Goal: Task Accomplishment & Management: Complete application form

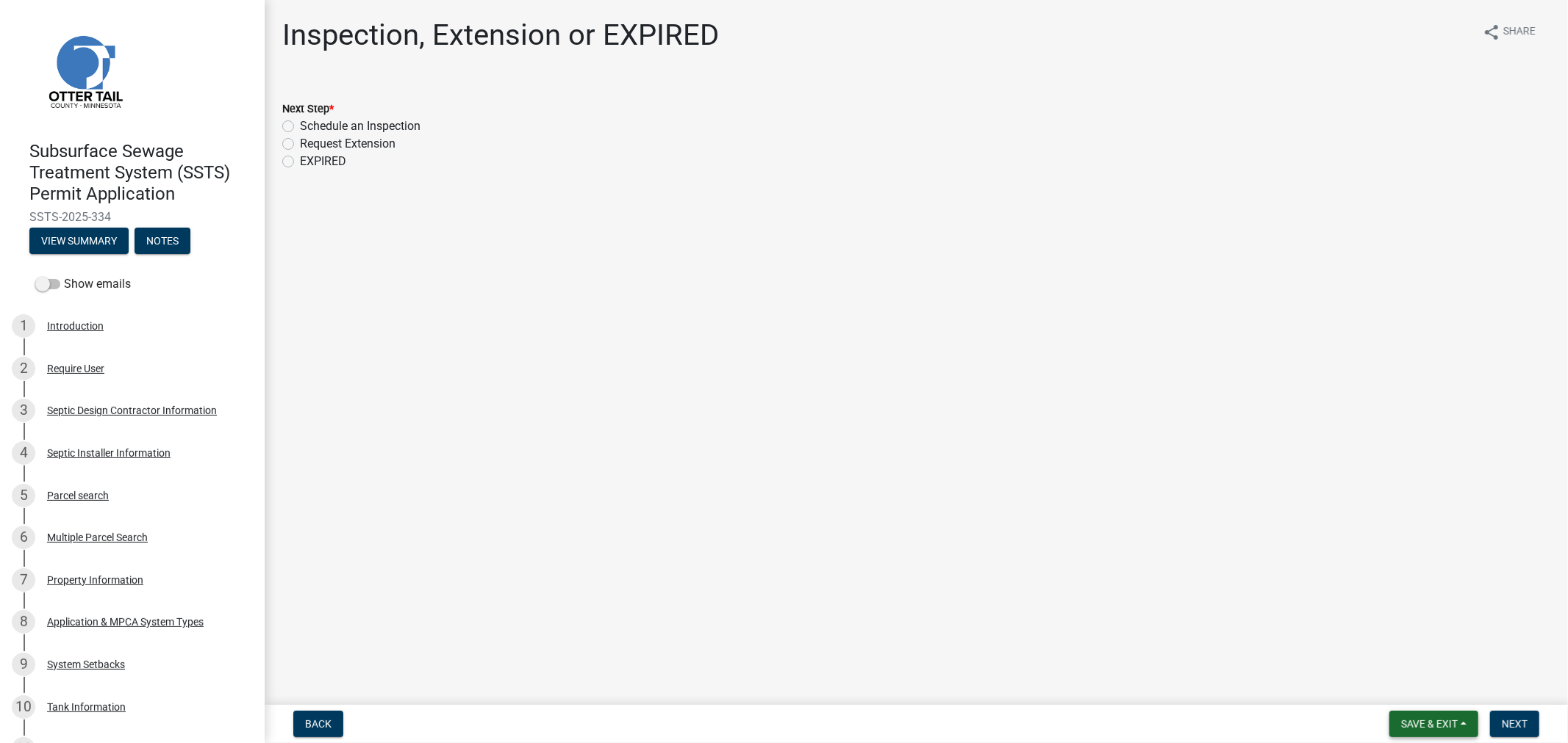
click at [1458, 726] on span "Save & Exit" at bounding box center [1429, 723] width 57 height 12
click at [1426, 692] on button "Save & Exit" at bounding box center [1419, 686] width 118 height 36
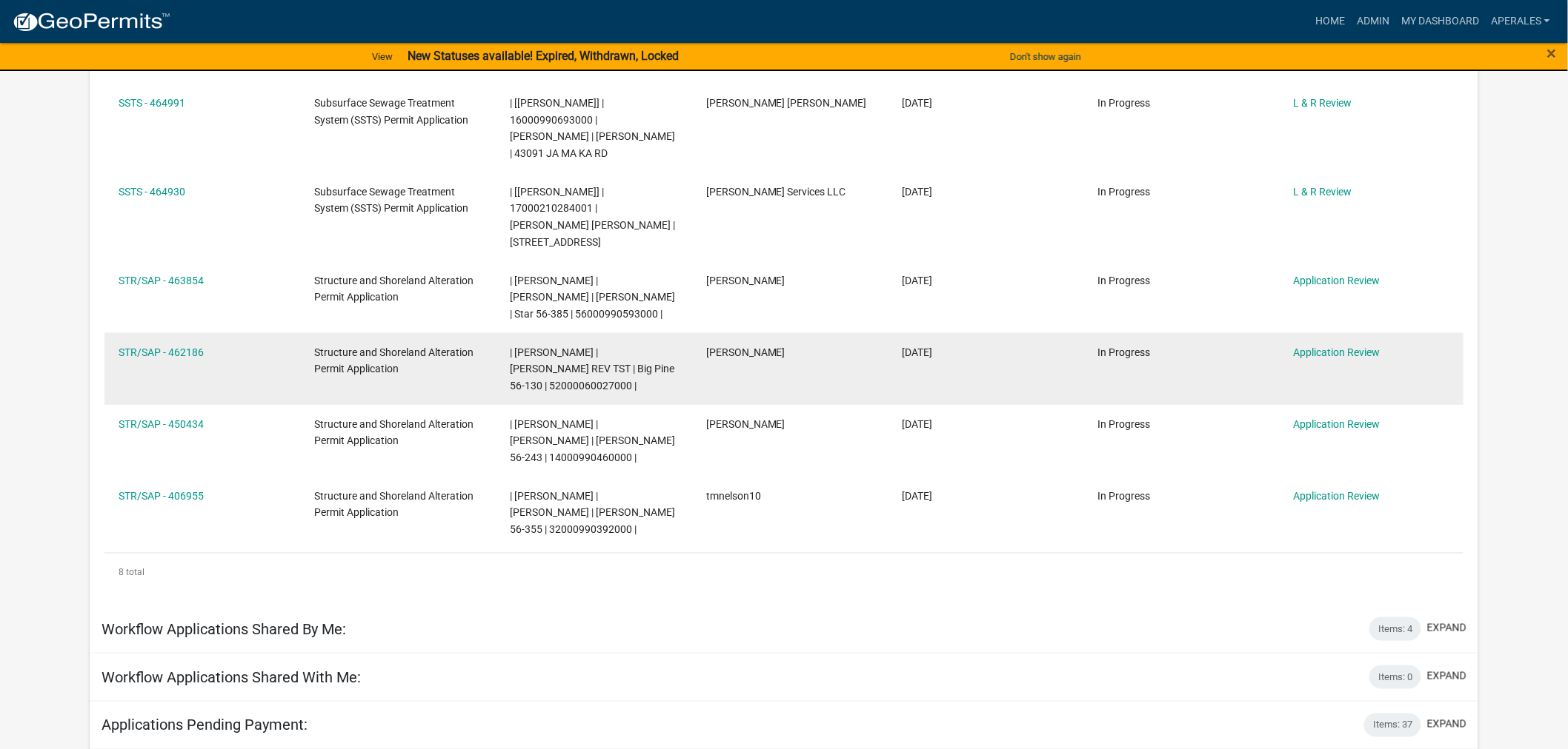
scroll to position [411, 0]
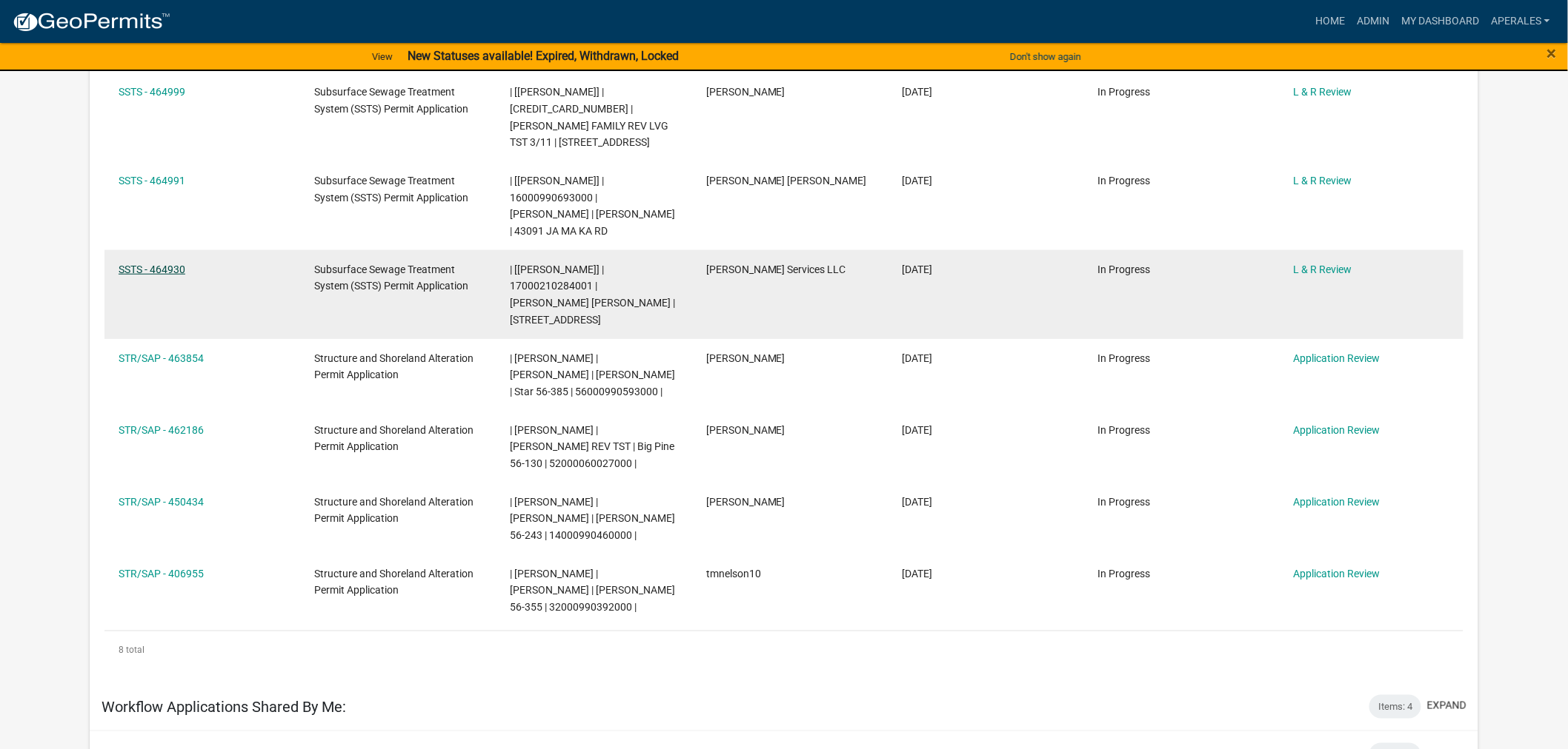
click at [163, 275] on link "SSTS - 464930" at bounding box center [152, 269] width 66 height 12
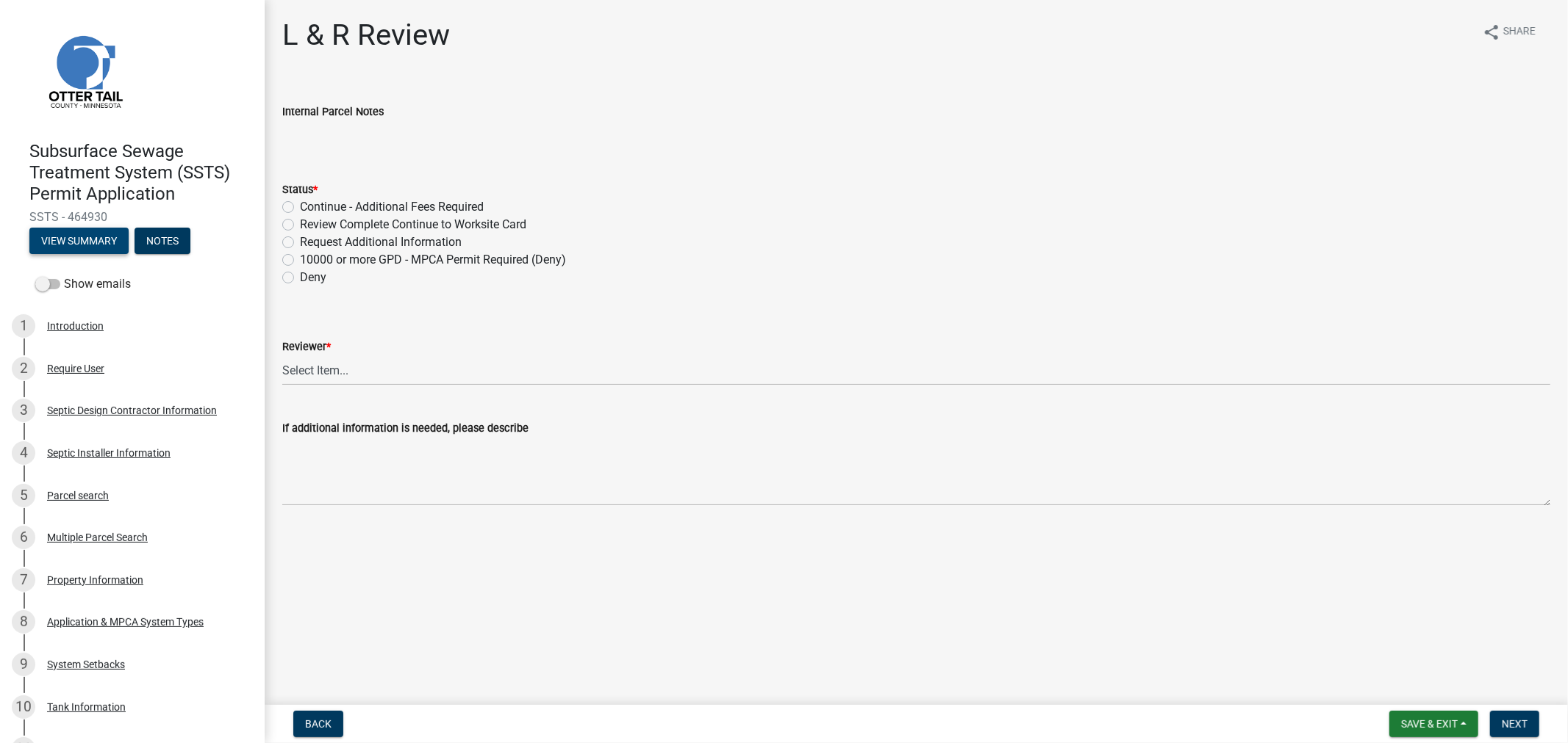
click at [91, 246] on button "View Summary" at bounding box center [78, 241] width 99 height 27
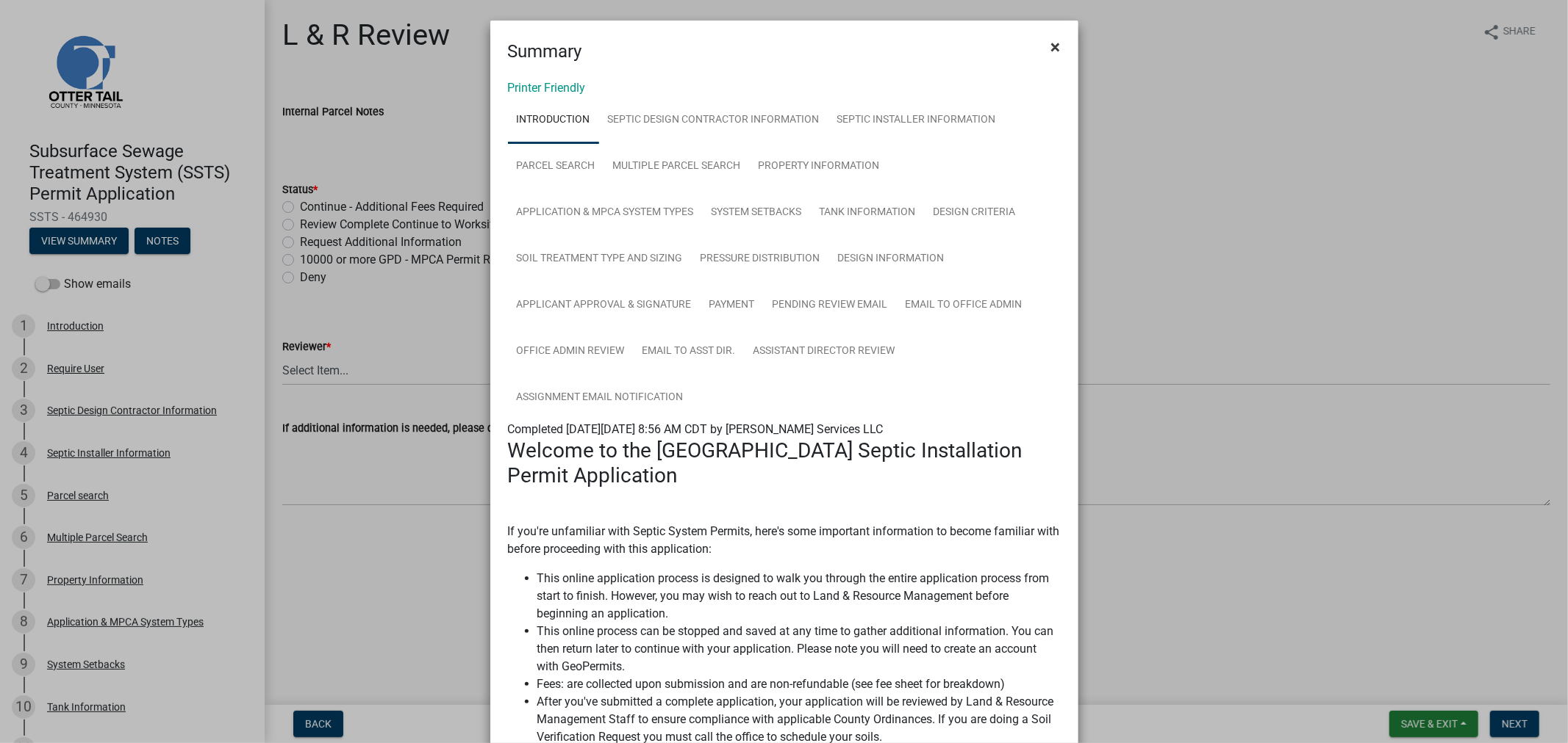
click at [1051, 48] on span "×" at bounding box center [1055, 46] width 10 height 20
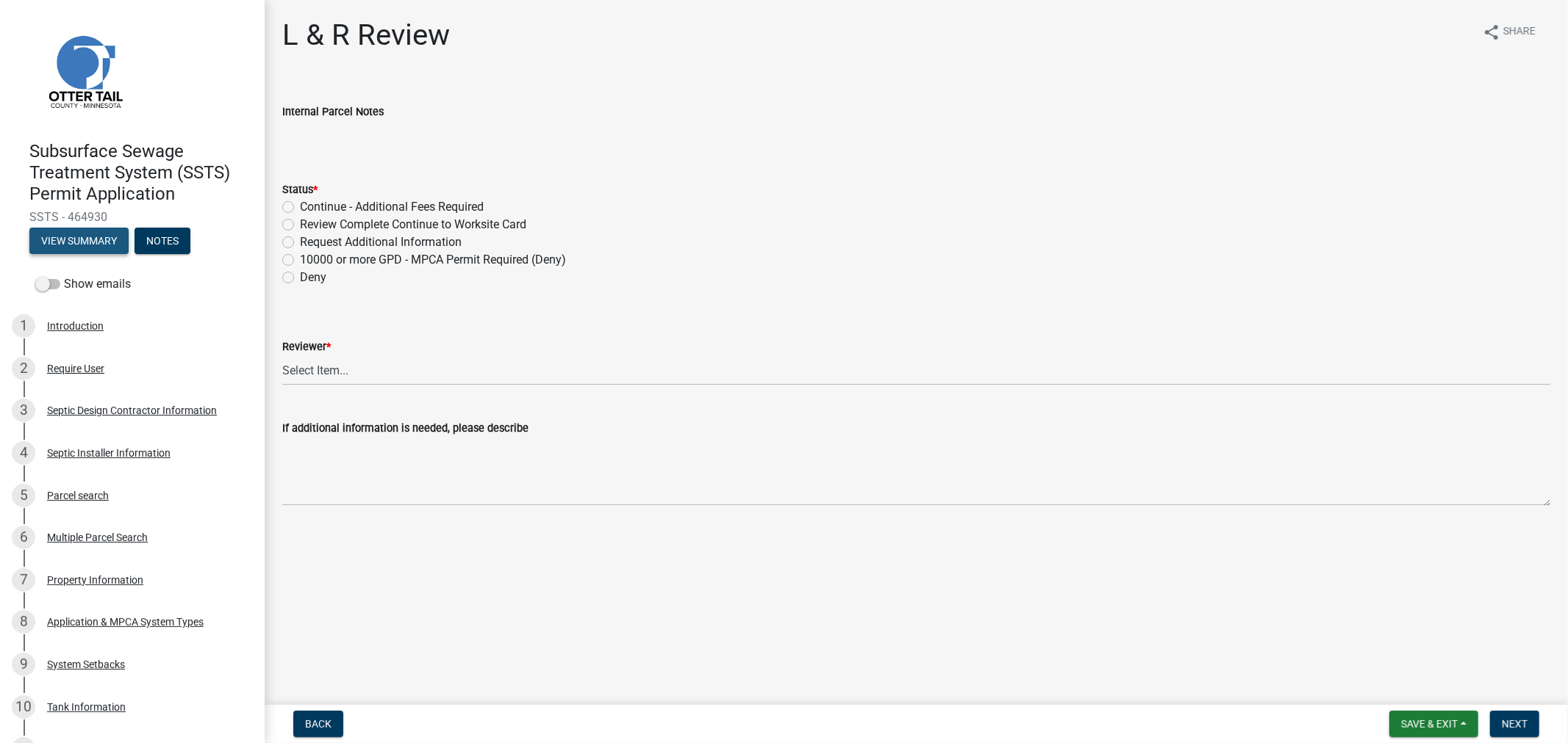
click at [53, 244] on button "View Summary" at bounding box center [78, 241] width 99 height 27
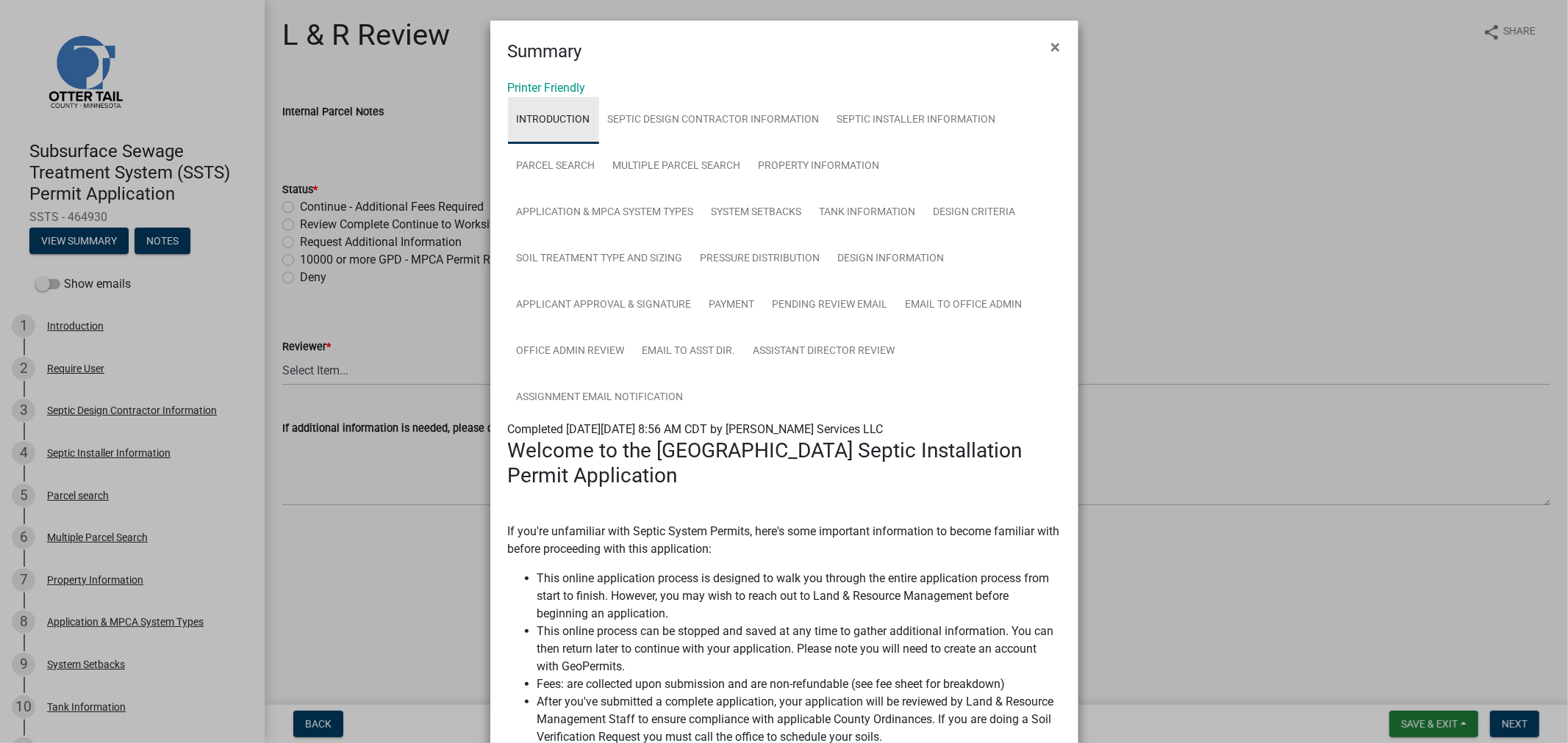
click at [548, 97] on link "Introduction" at bounding box center [553, 120] width 91 height 47
click at [548, 91] on link "Printer Friendly" at bounding box center [546, 88] width 77 height 14
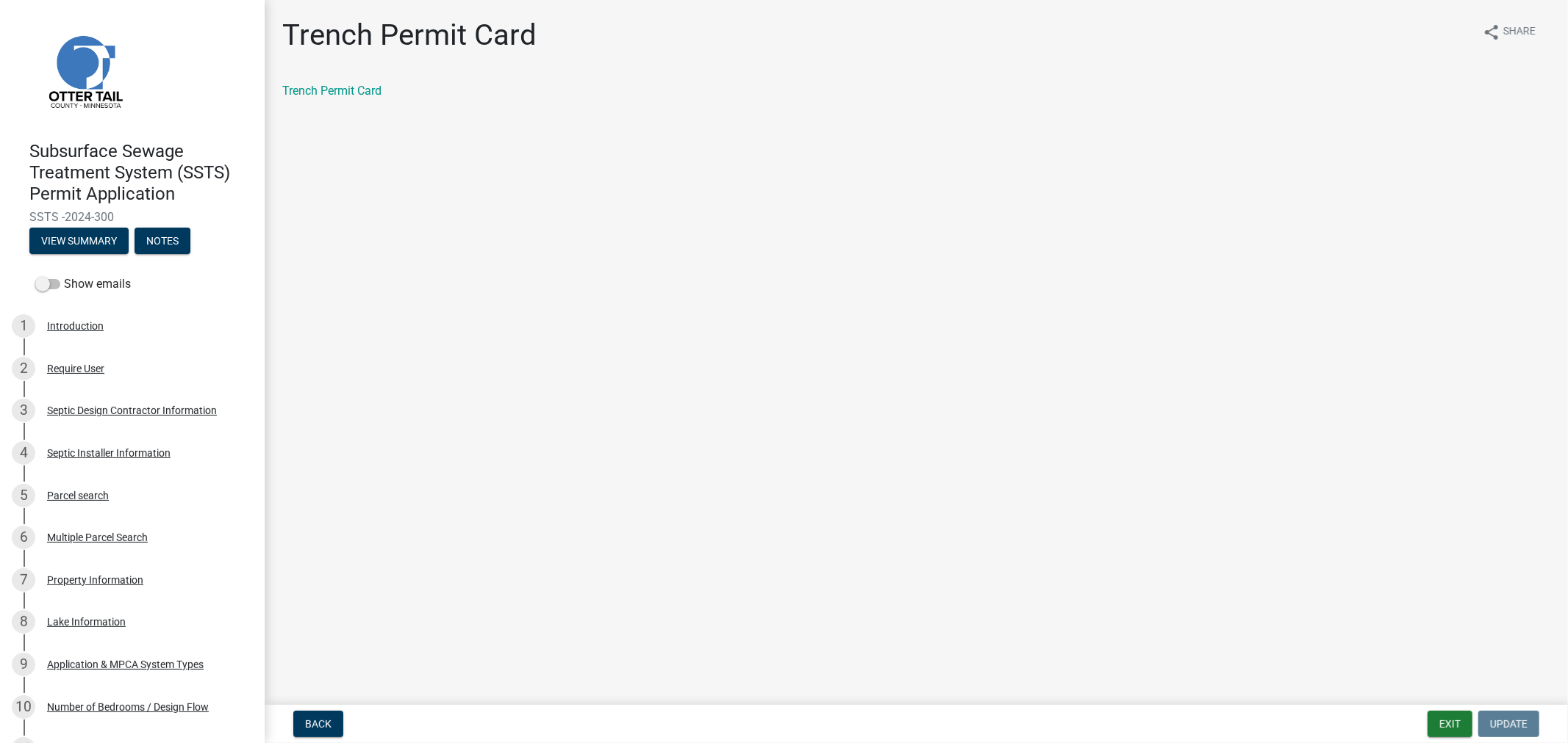
scroll to position [839, 0]
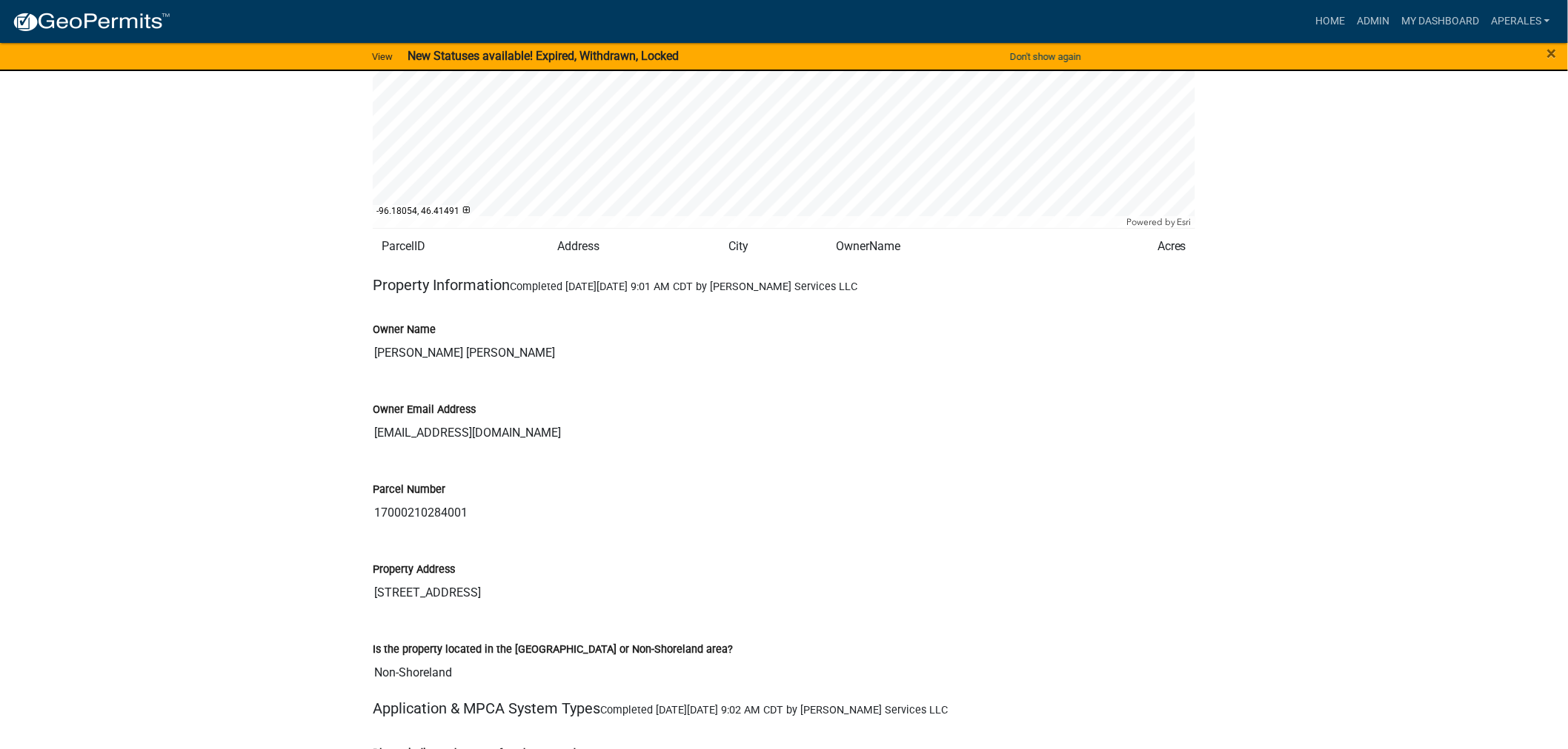
scroll to position [2221, 0]
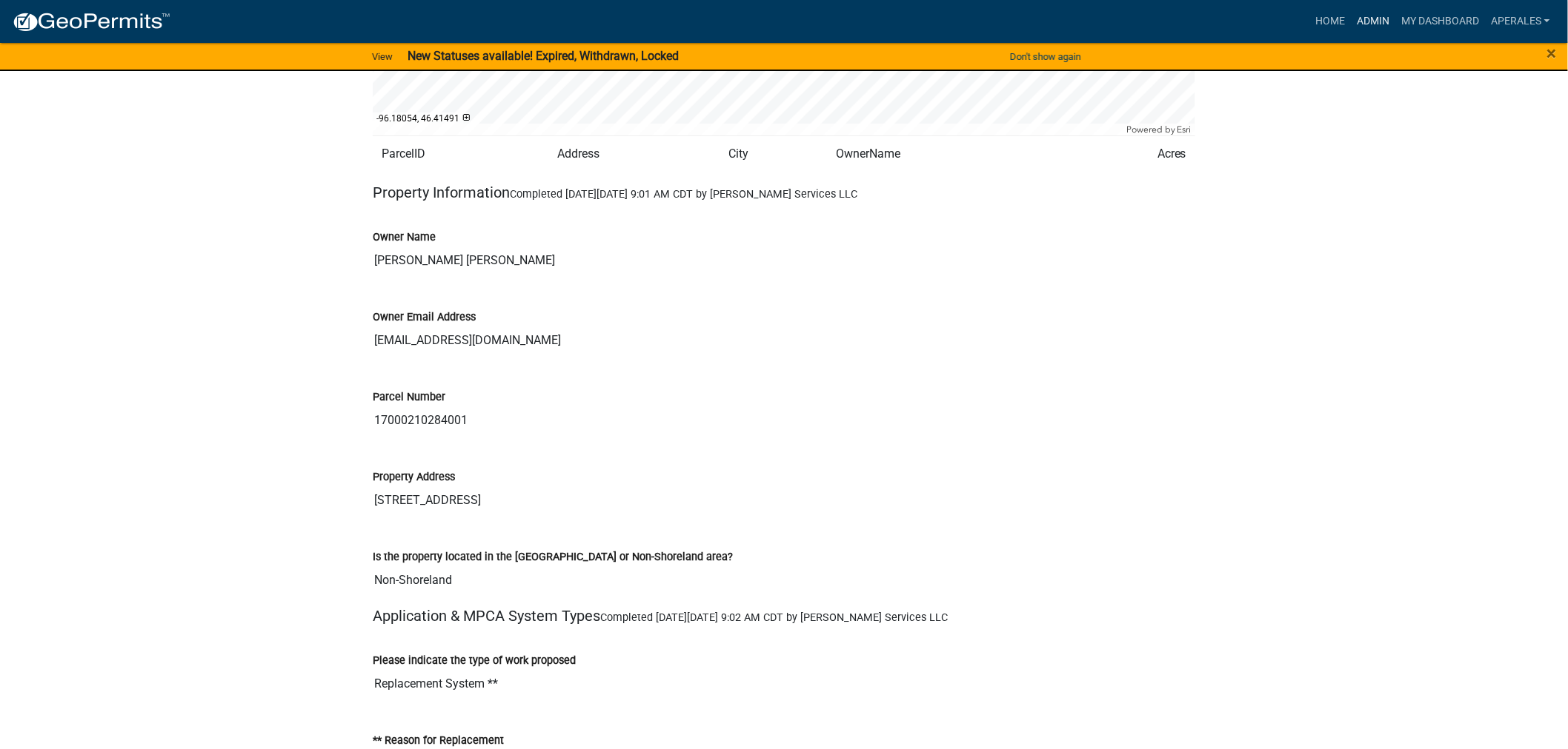
click at [1364, 17] on link "Admin" at bounding box center [1373, 21] width 45 height 28
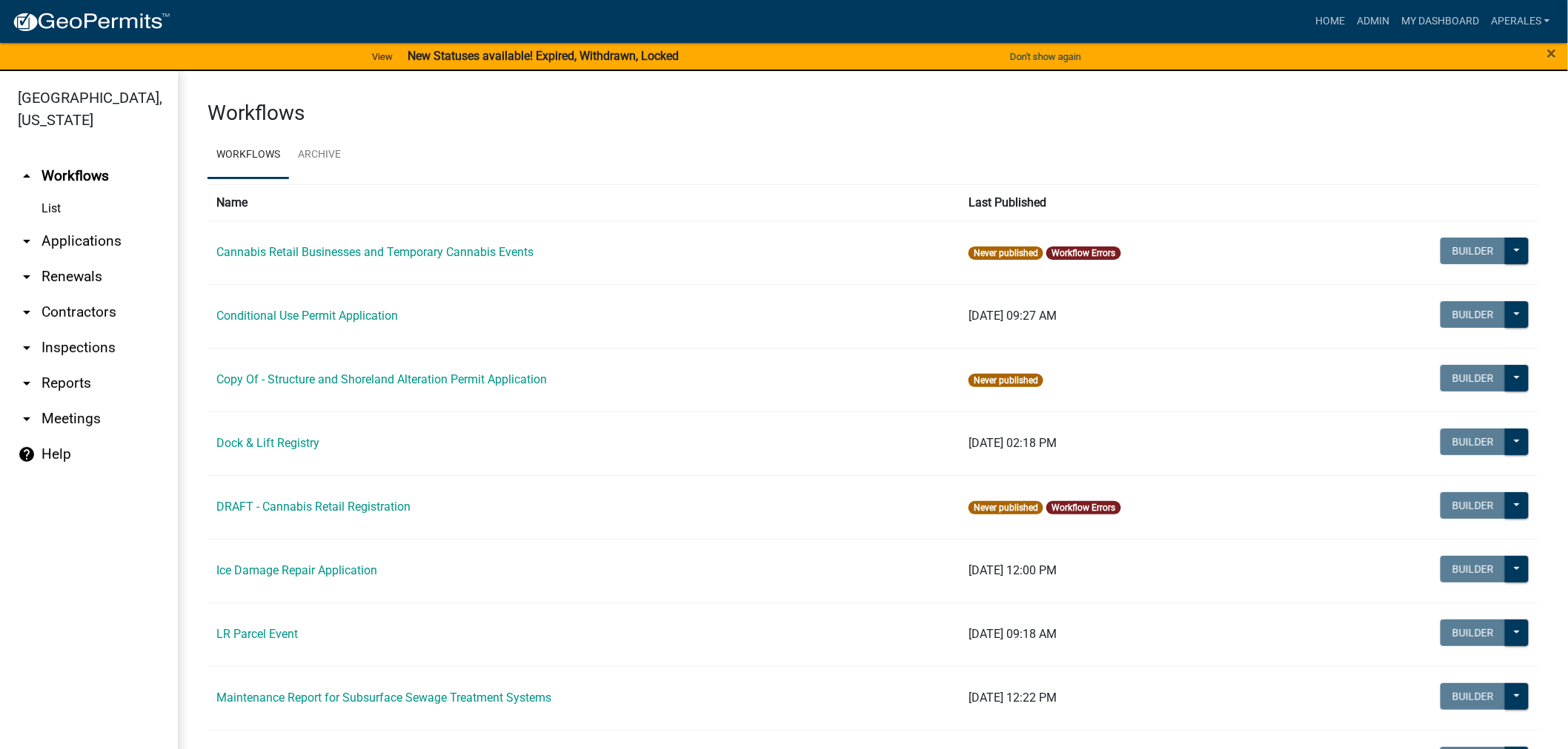
click at [61, 250] on link "arrow_drop_down Applications" at bounding box center [89, 241] width 178 height 36
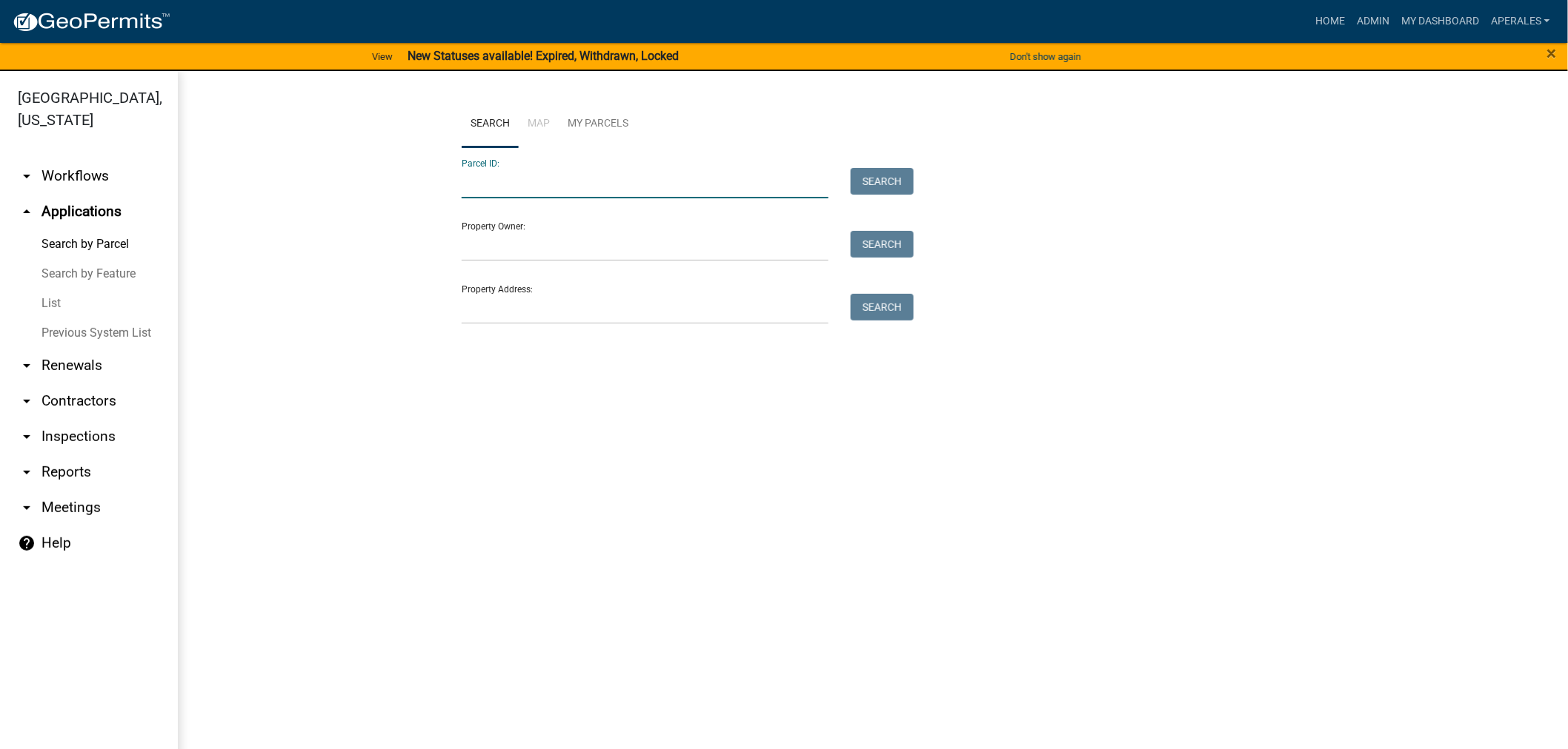
click at [599, 183] on input "Parcel ID:" at bounding box center [644, 183] width 367 height 30
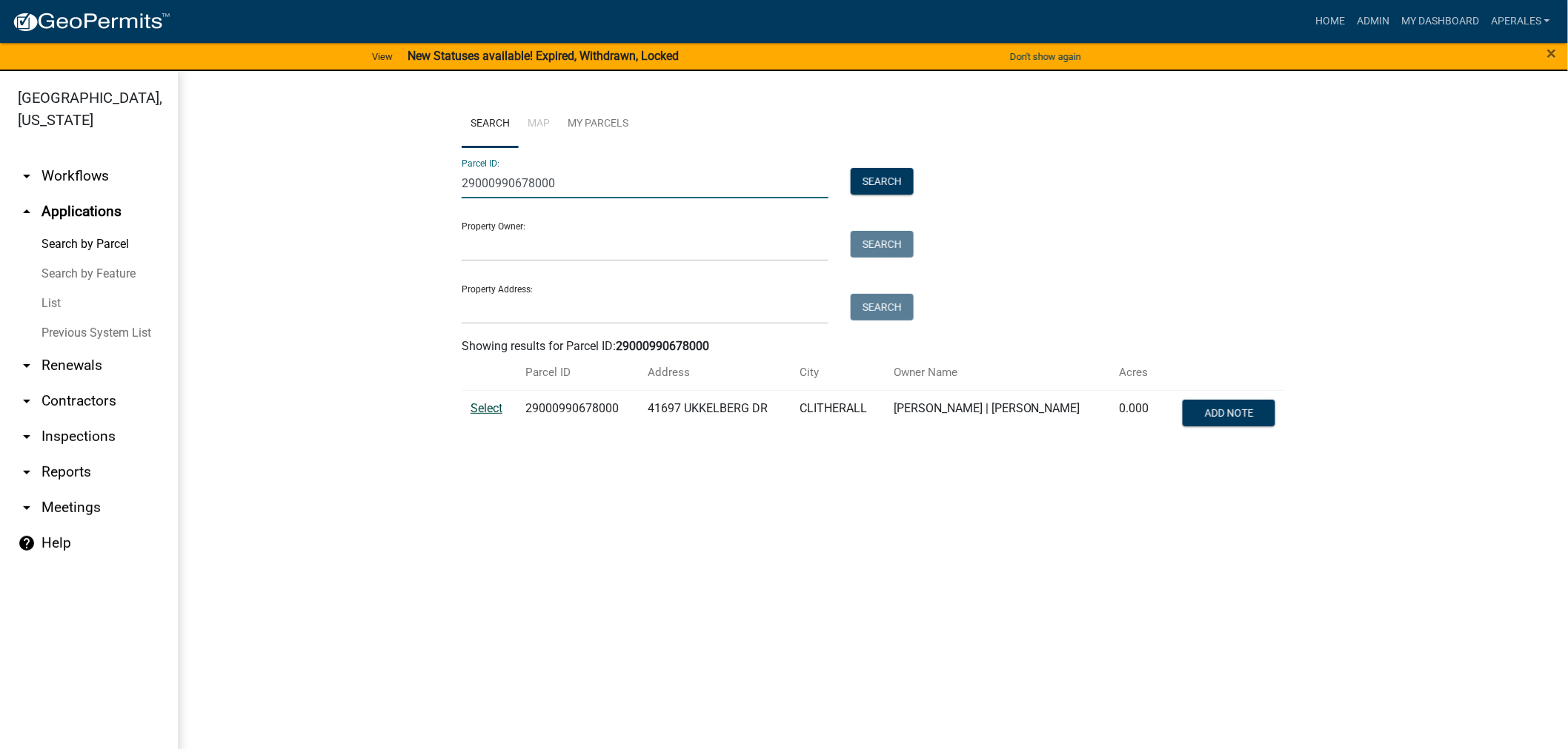
type input "29000990678000"
click at [486, 404] on span "Select" at bounding box center [486, 408] width 31 height 14
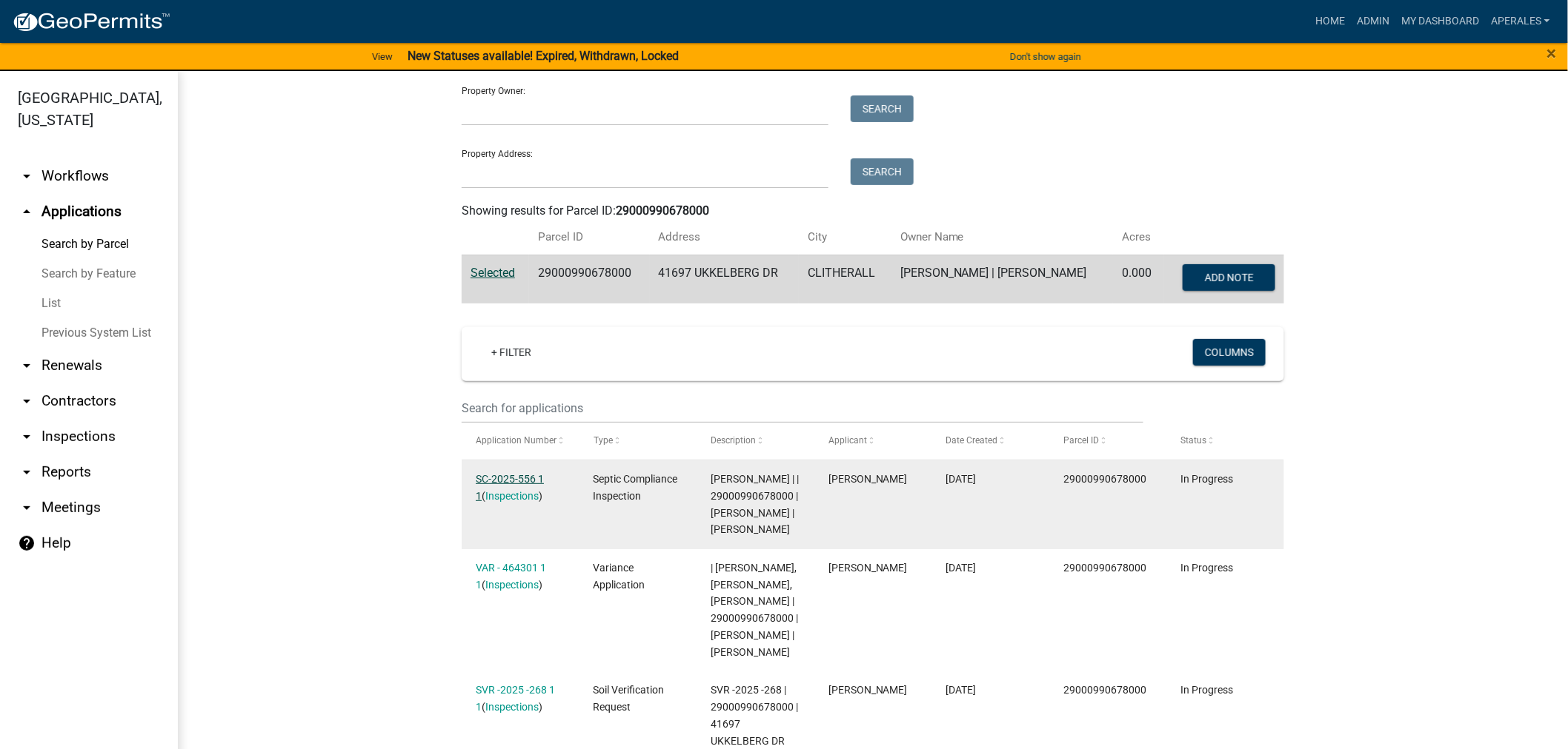
scroll to position [411, 0]
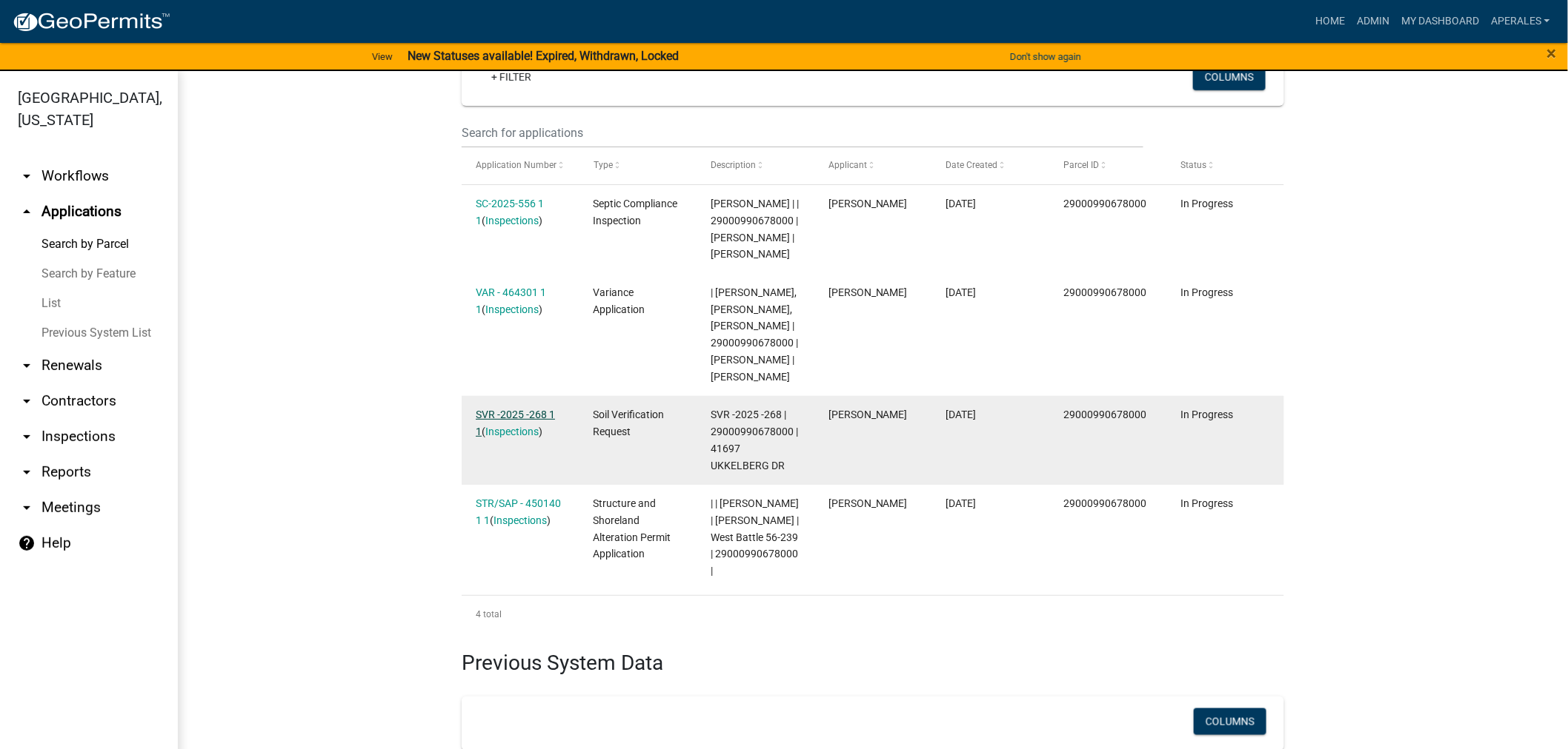
click at [528, 435] on link "SVR -2025 -268 1 1" at bounding box center [515, 423] width 79 height 29
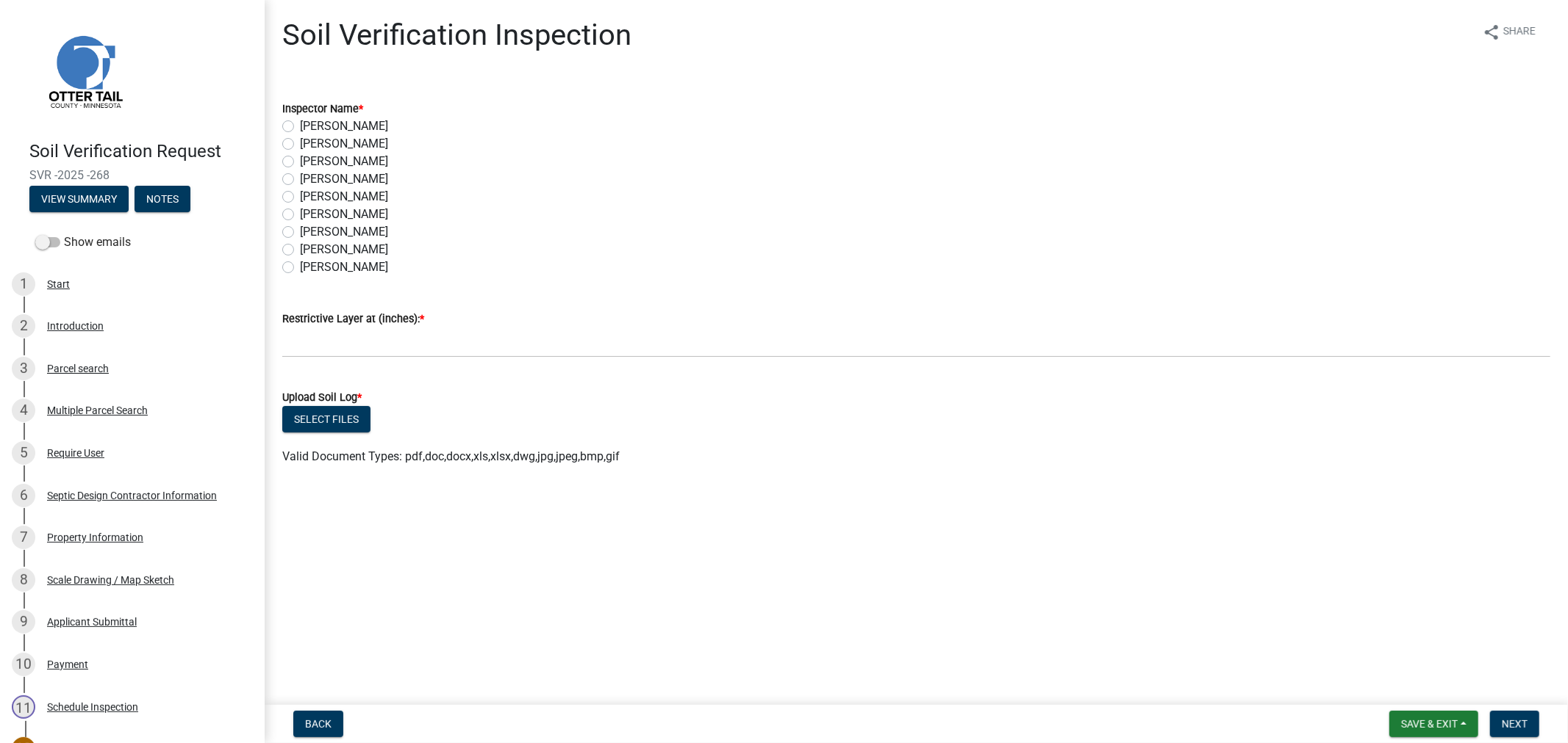
click at [288, 149] on div "[PERSON_NAME]" at bounding box center [916, 144] width 1268 height 18
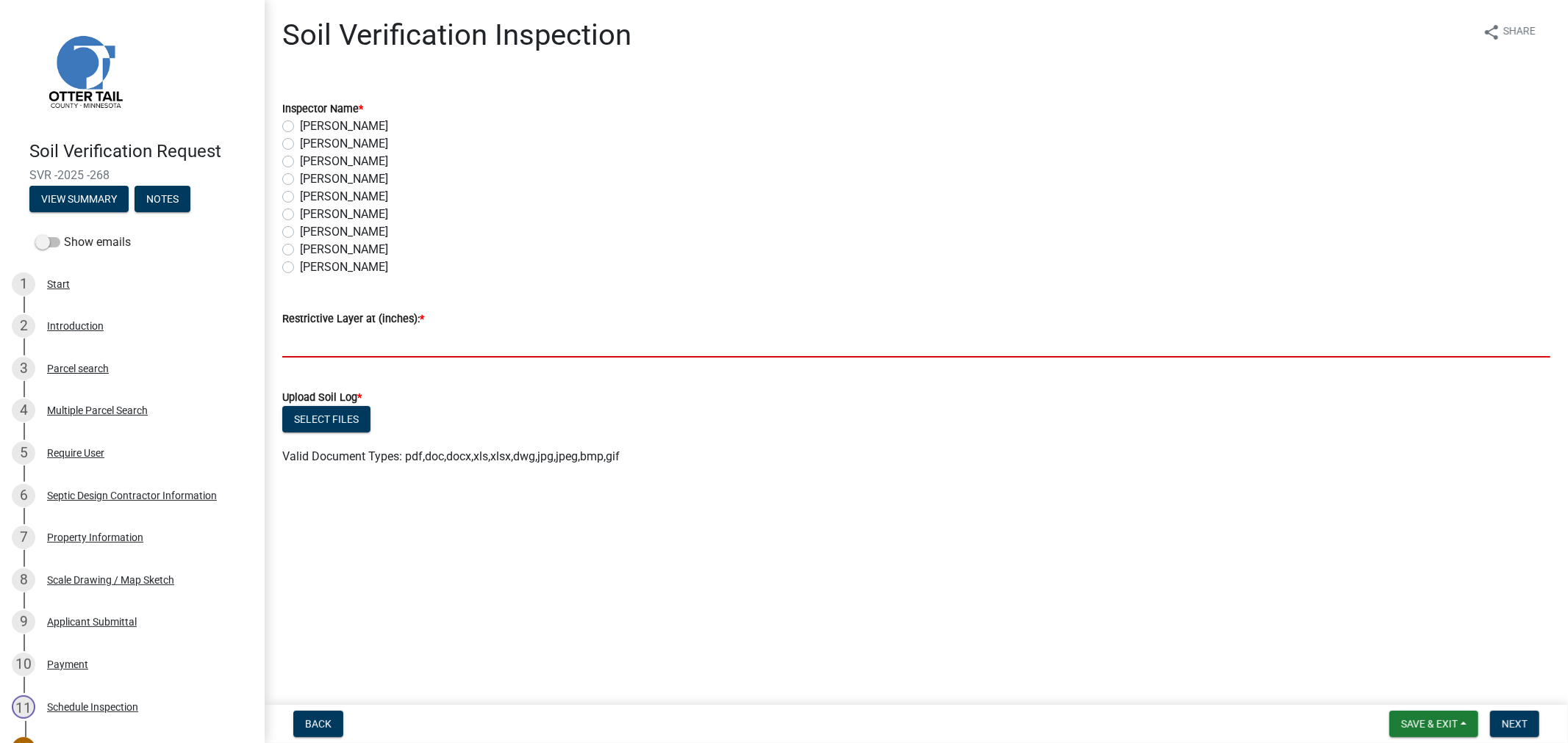
click at [385, 350] on input "text" at bounding box center [916, 343] width 1268 height 30
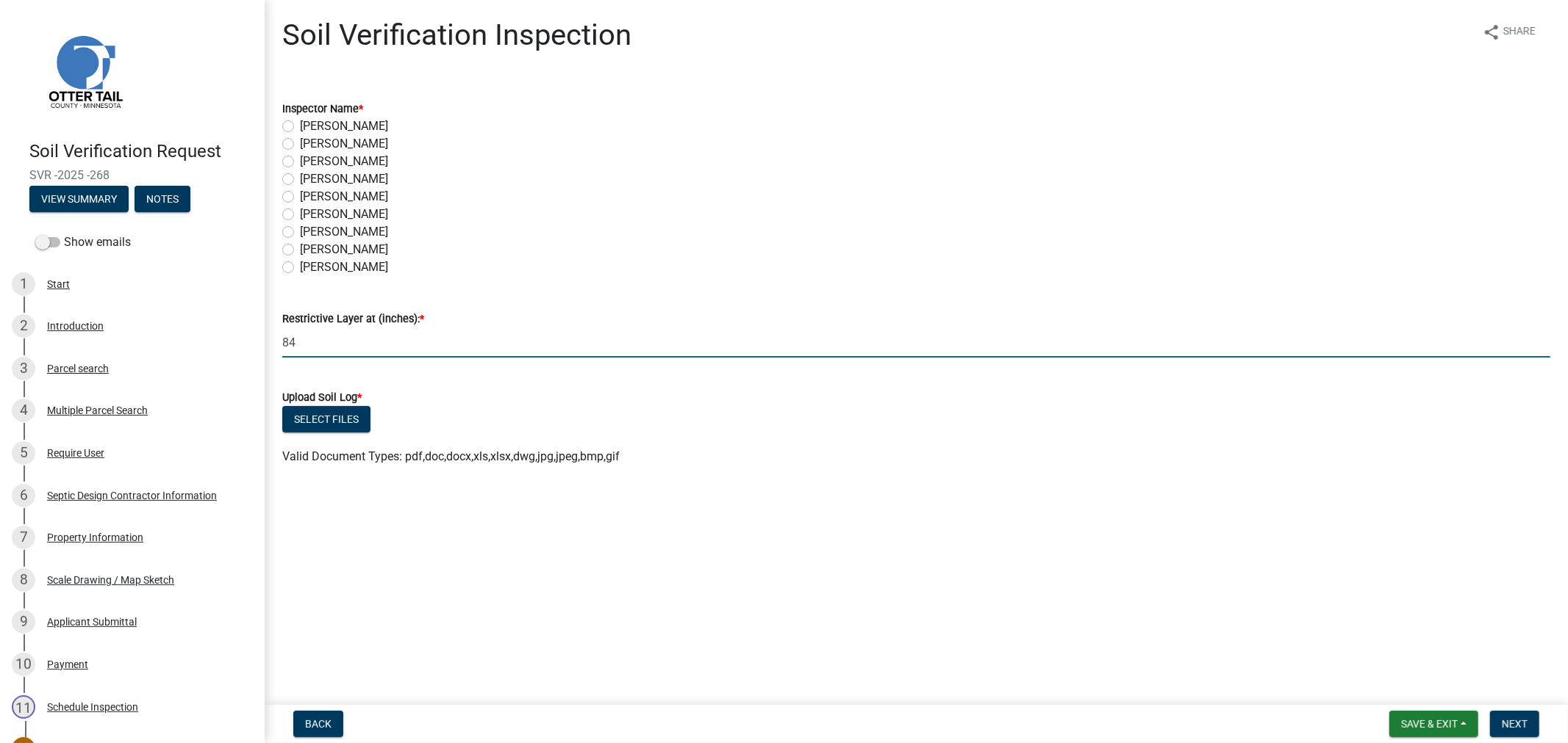
type input "84"
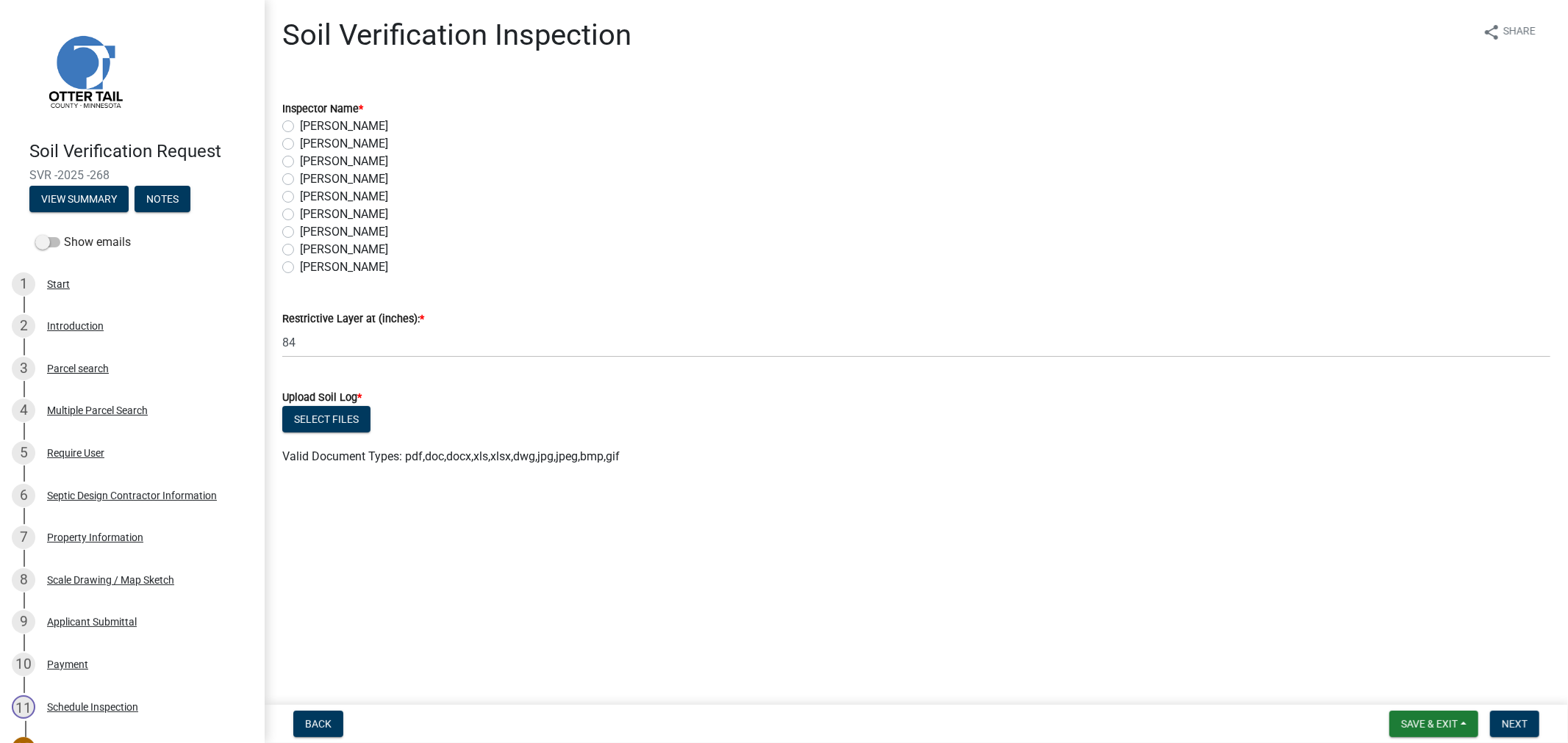
click at [314, 434] on div "Select files" at bounding box center [916, 421] width 1268 height 30
click at [318, 424] on button "Select files" at bounding box center [326, 419] width 88 height 27
click at [300, 143] on label "[PERSON_NAME]" at bounding box center [344, 144] width 88 height 18
click at [300, 143] on input "[PERSON_NAME]" at bounding box center [305, 140] width 10 height 10
radio input "true"
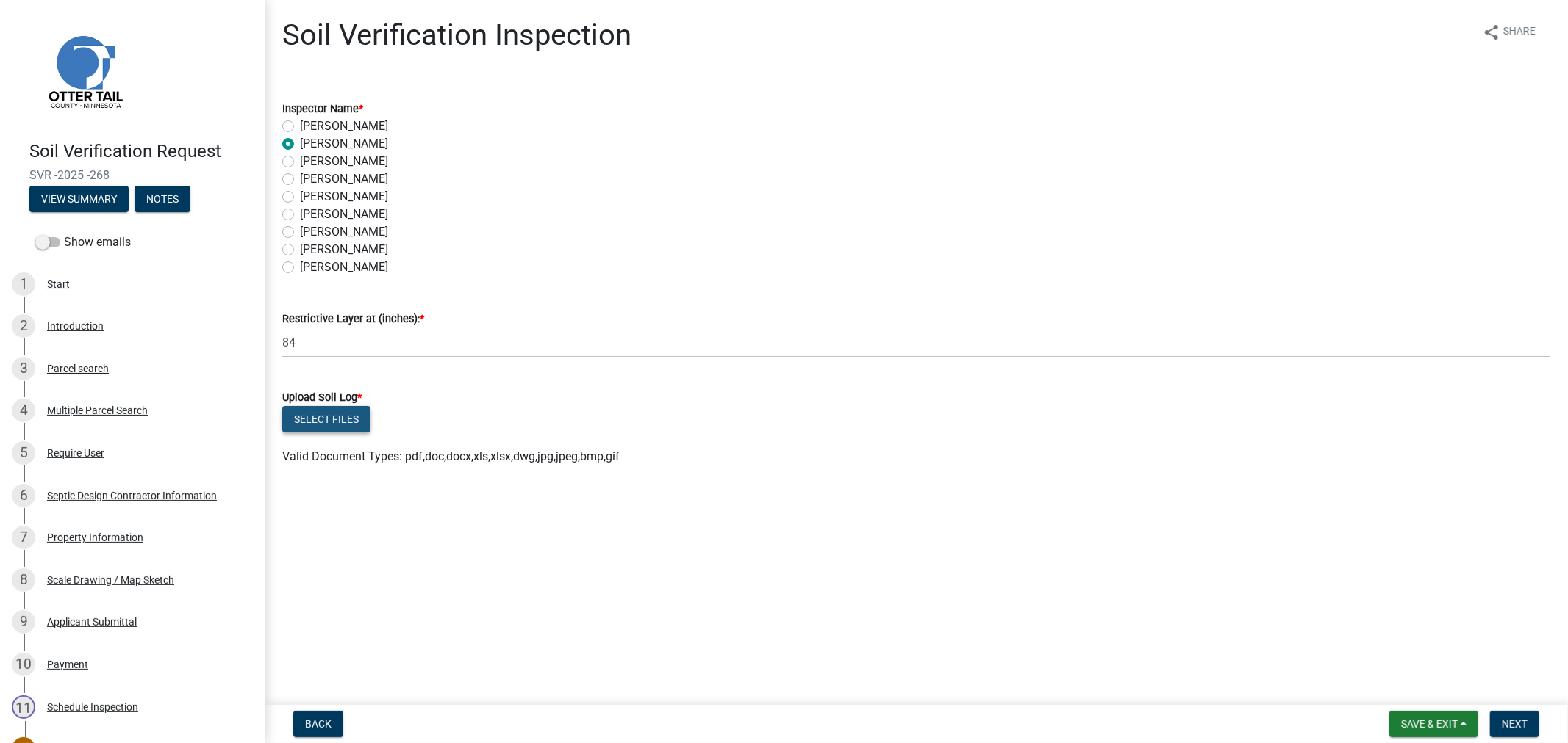
click at [344, 419] on button "Select files" at bounding box center [326, 419] width 88 height 27
click at [330, 415] on button "Select files" at bounding box center [326, 419] width 88 height 27
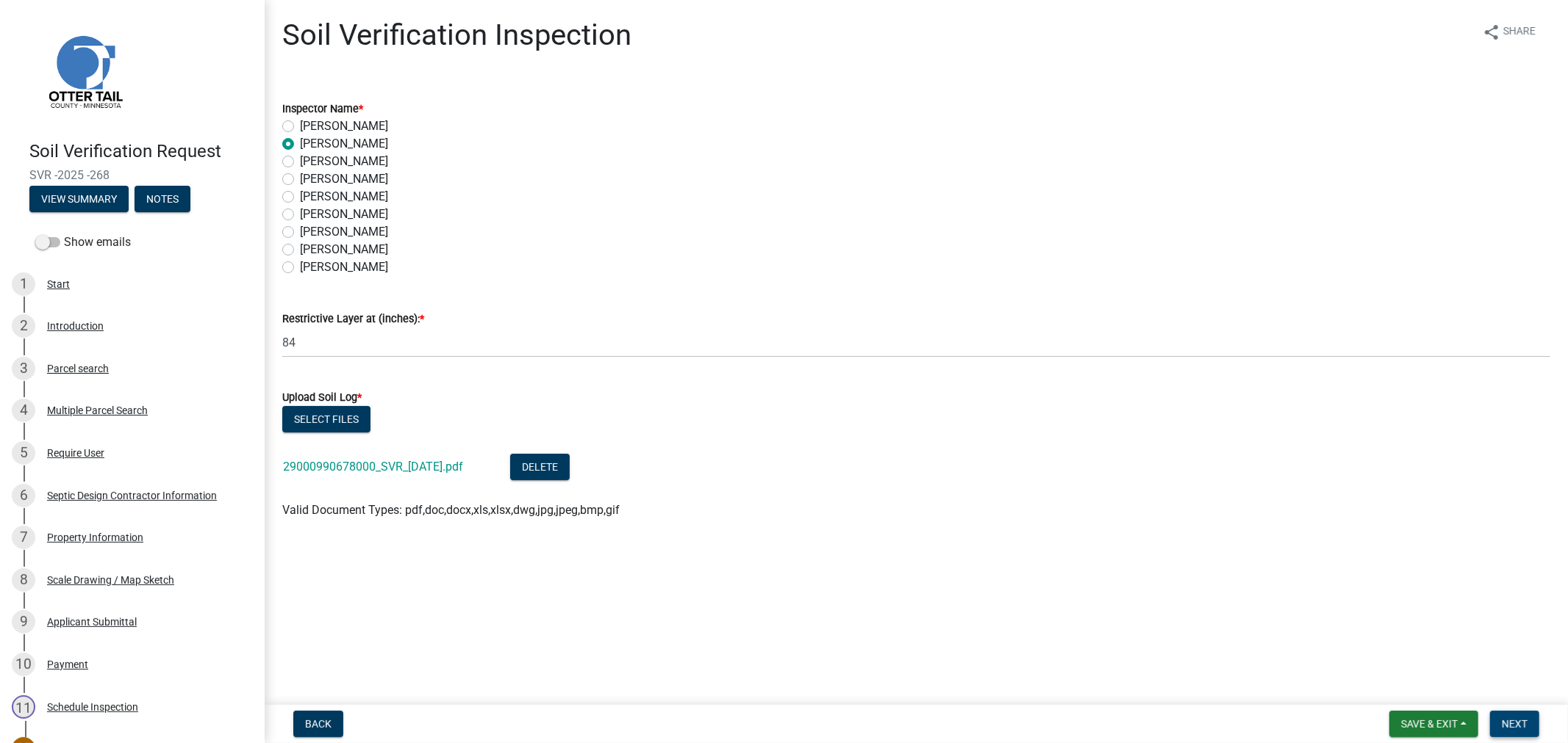
click at [1534, 718] on button "Next" at bounding box center [1514, 724] width 49 height 27
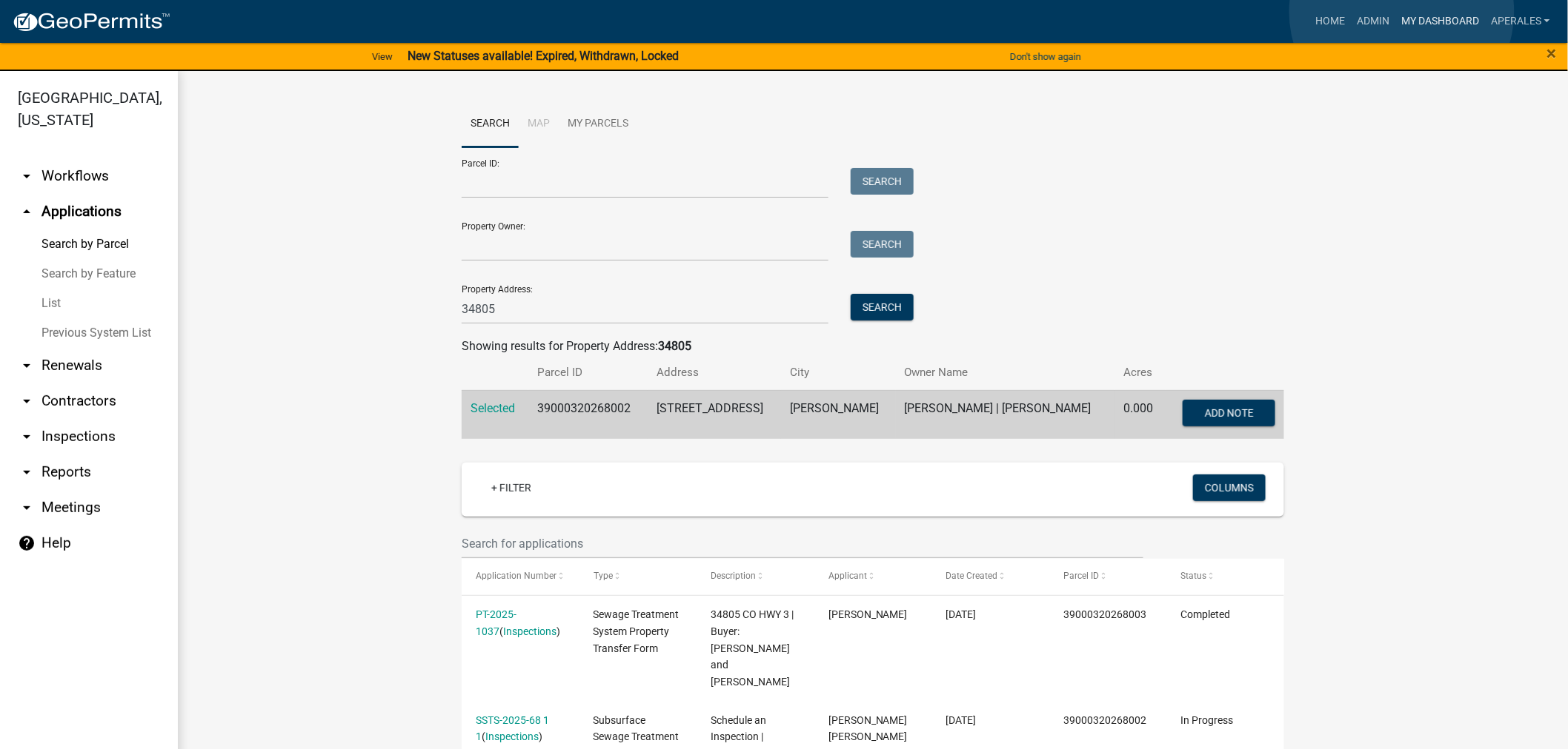
click at [1402, 12] on link "My Dashboard" at bounding box center [1440, 21] width 90 height 28
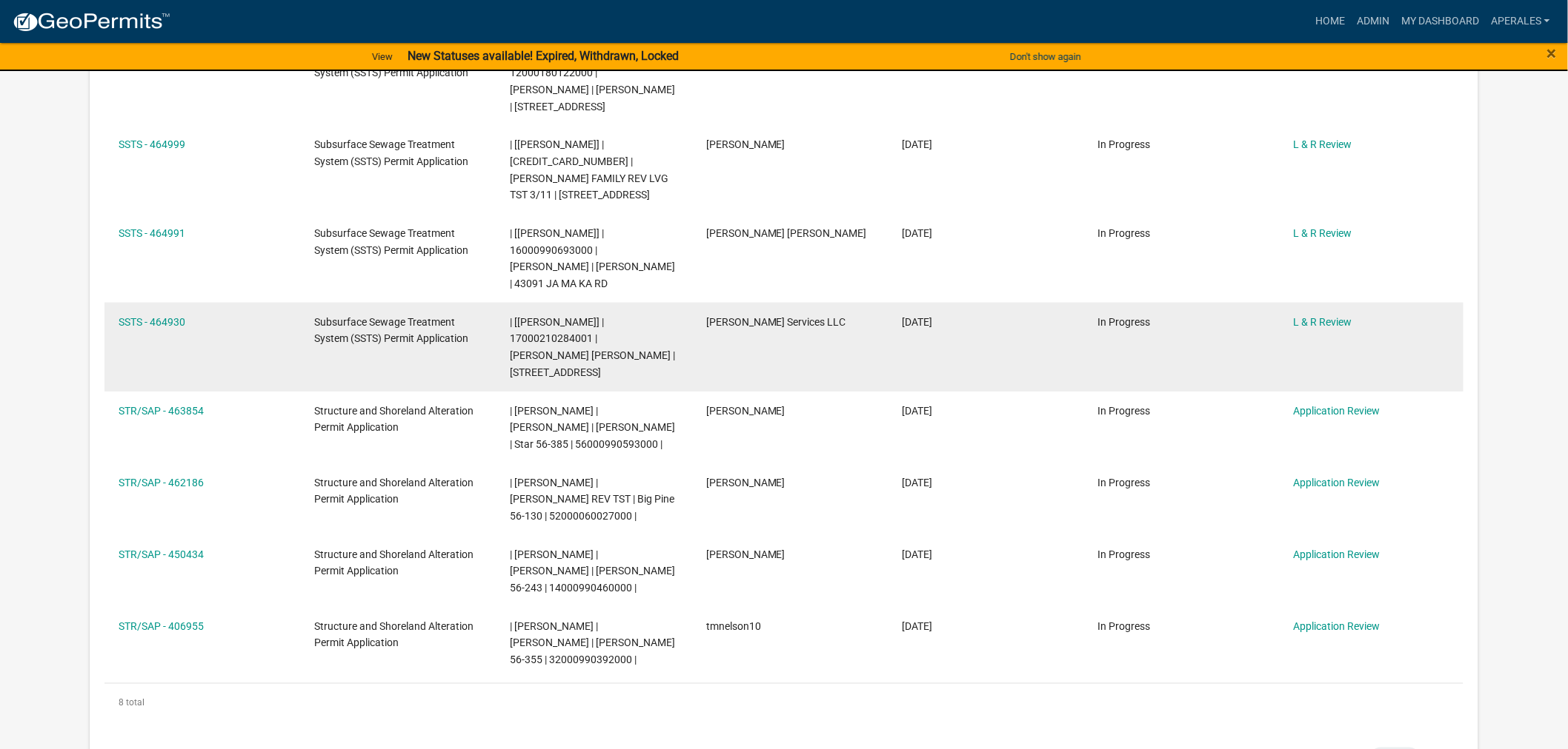
scroll to position [411, 0]
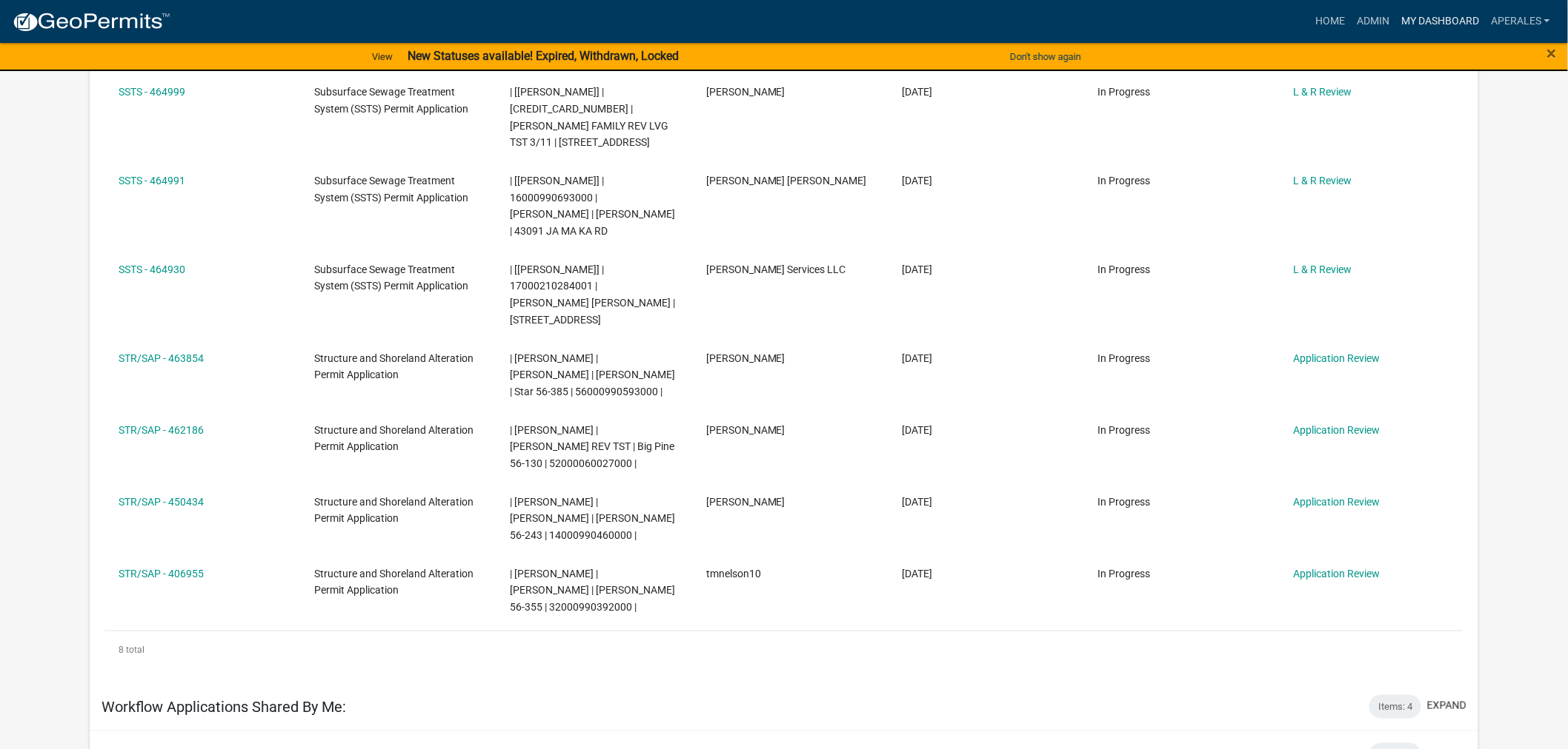
click at [1417, 7] on link "My Dashboard" at bounding box center [1440, 21] width 90 height 28
click at [1420, 13] on link "My Dashboard" at bounding box center [1440, 21] width 90 height 28
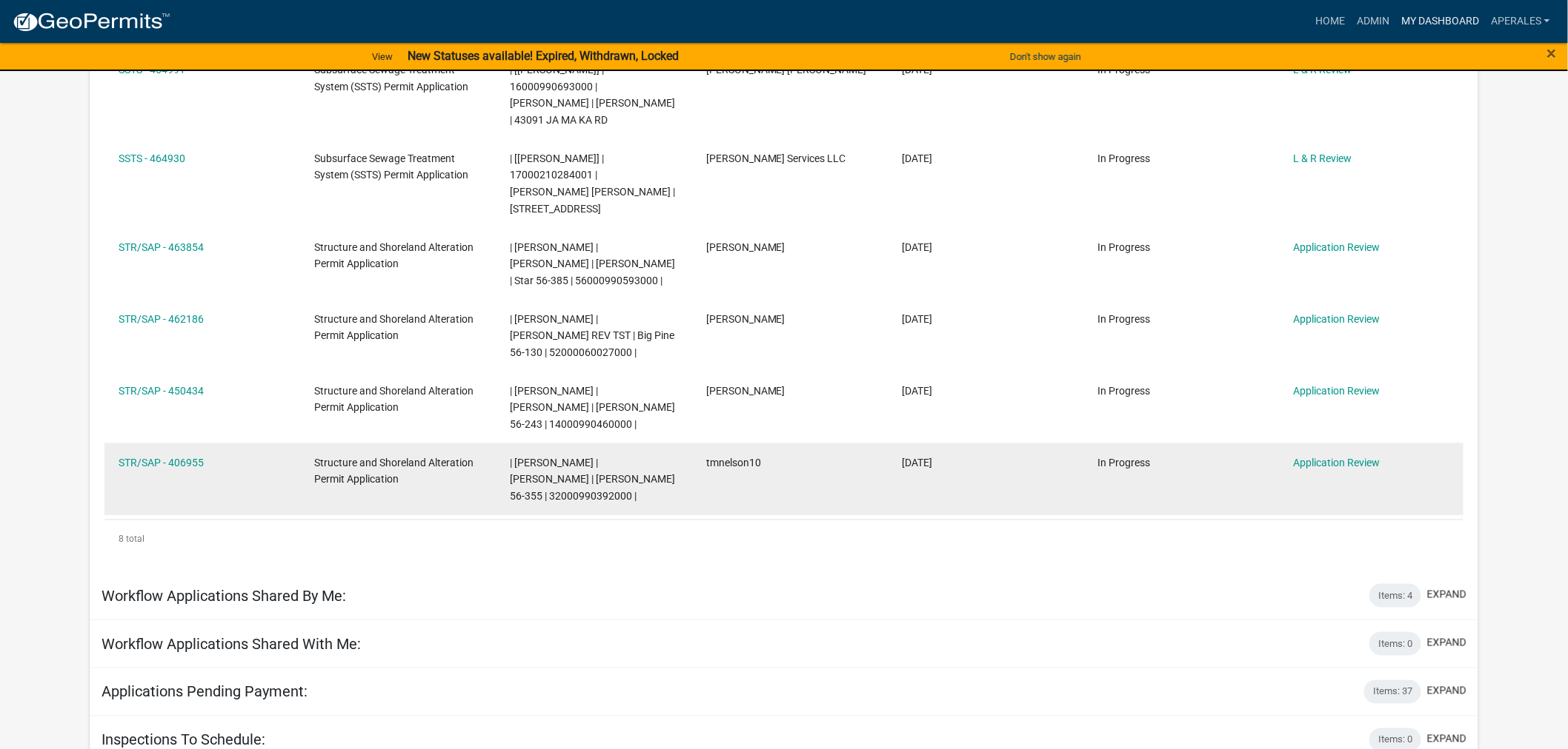
scroll to position [493, 0]
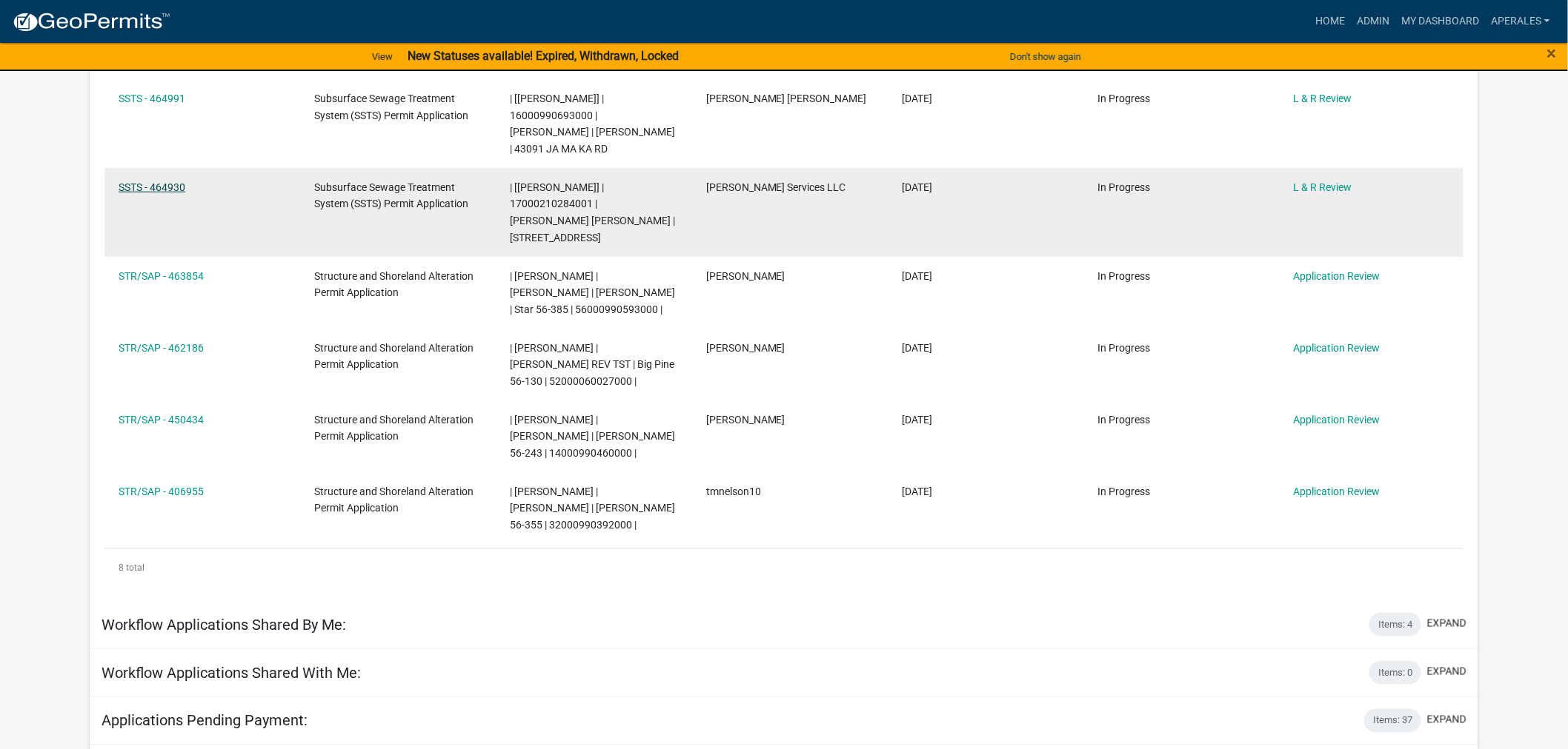
click at [143, 193] on link "SSTS - 464930" at bounding box center [152, 187] width 66 height 12
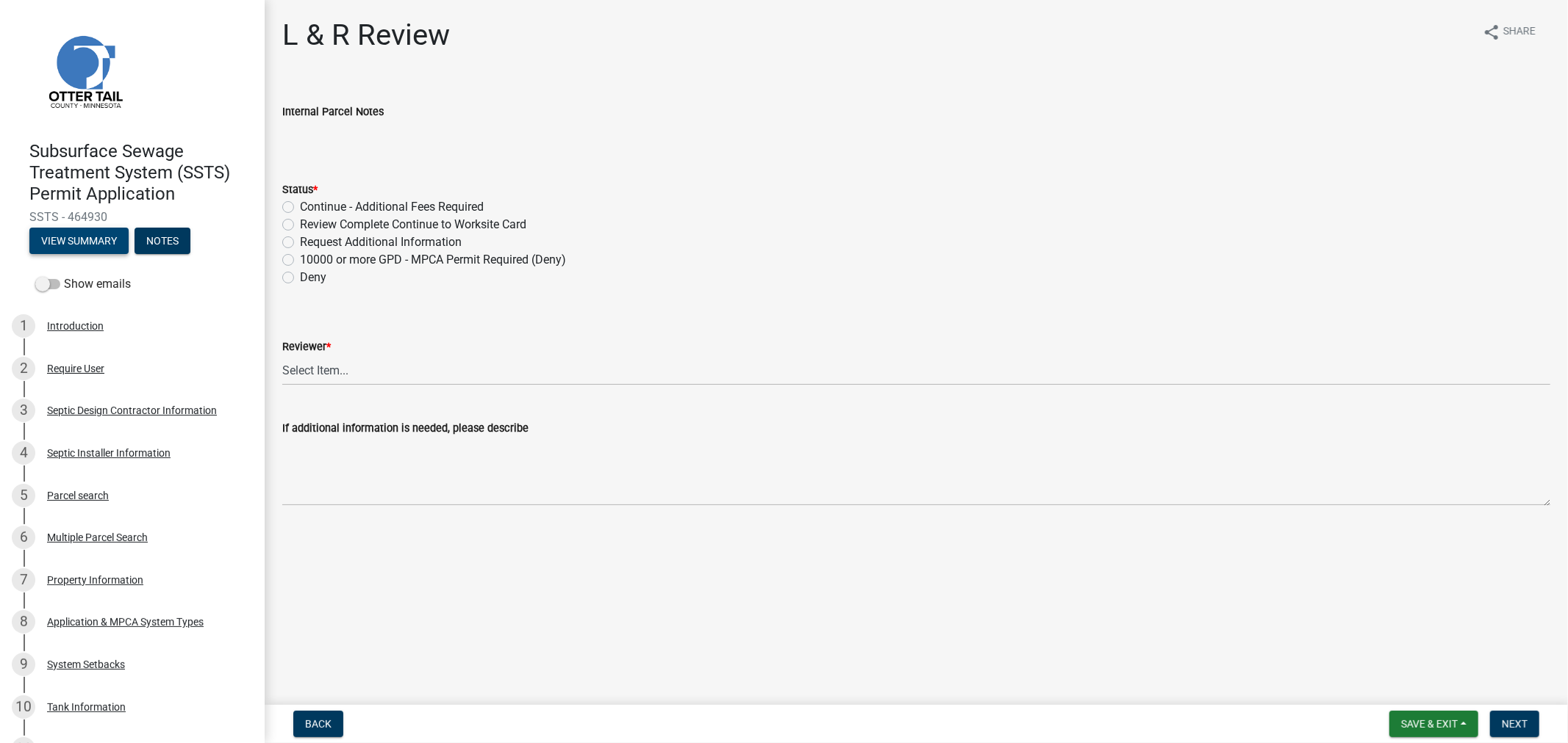
click at [53, 232] on button "View Summary" at bounding box center [78, 241] width 99 height 27
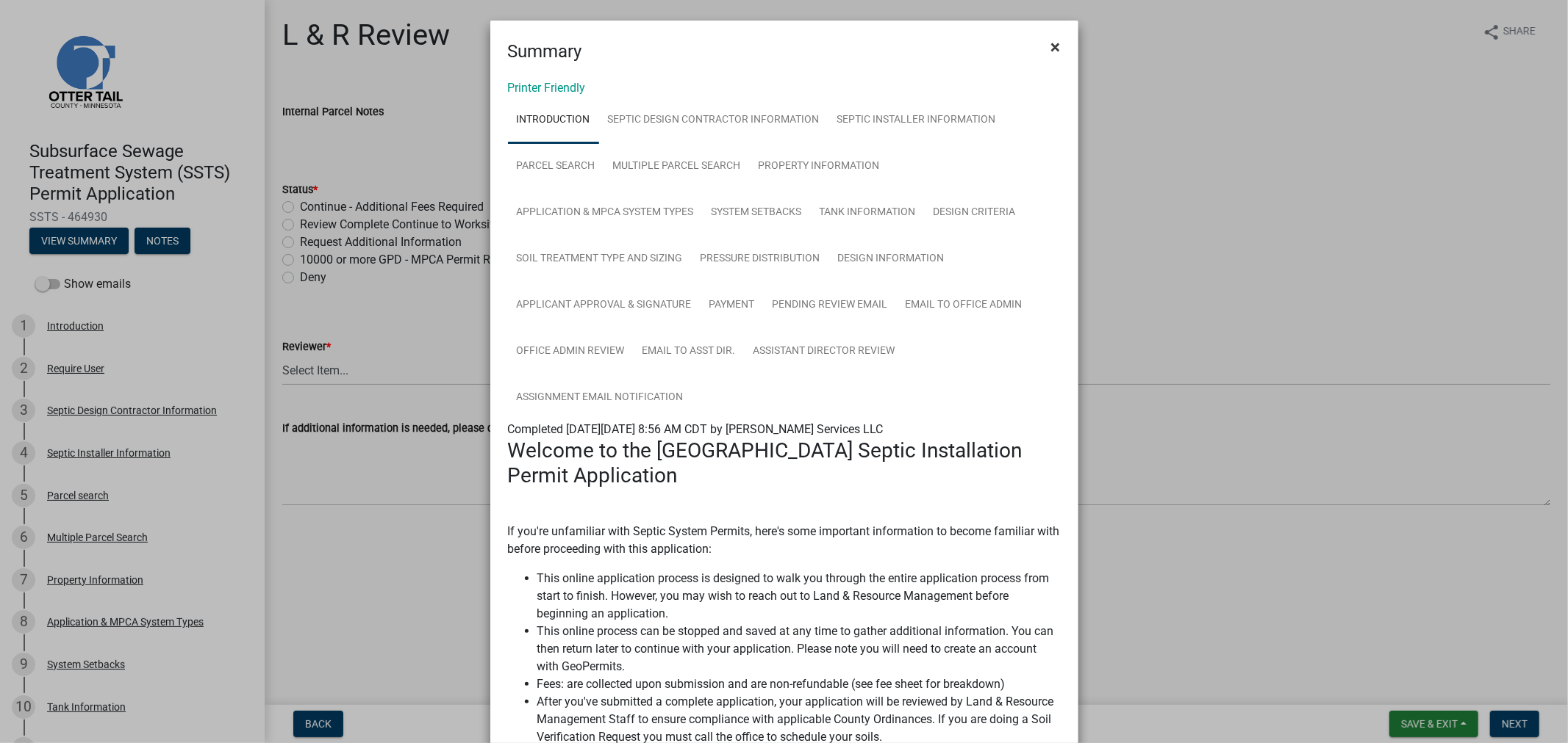
drag, startPoint x: 1055, startPoint y: 41, endPoint x: 920, endPoint y: 5, distance: 139.7
click at [1054, 41] on button "×" at bounding box center [1055, 47] width 33 height 41
click at [1064, 32] on button "×" at bounding box center [1055, 47] width 33 height 41
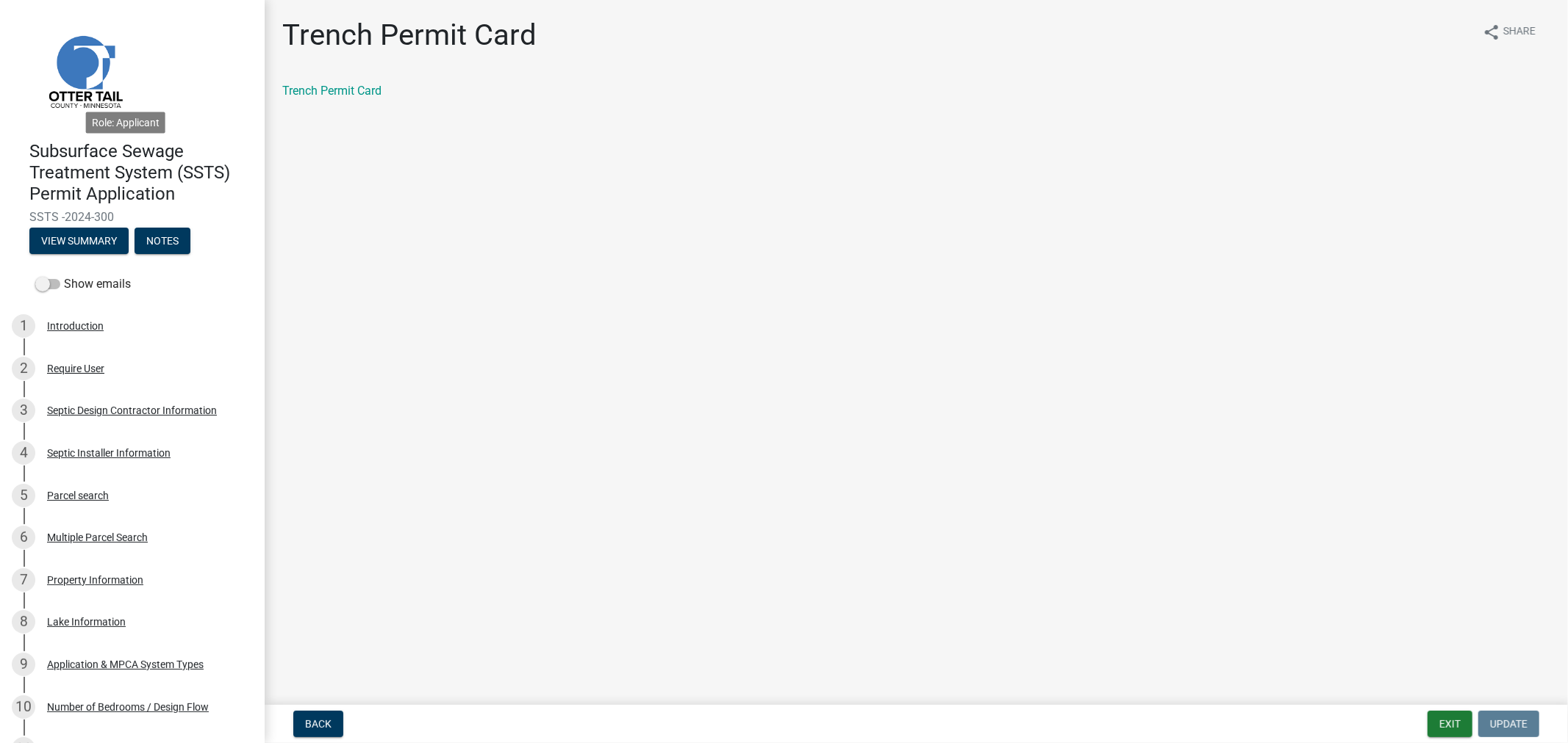
scroll to position [839, 0]
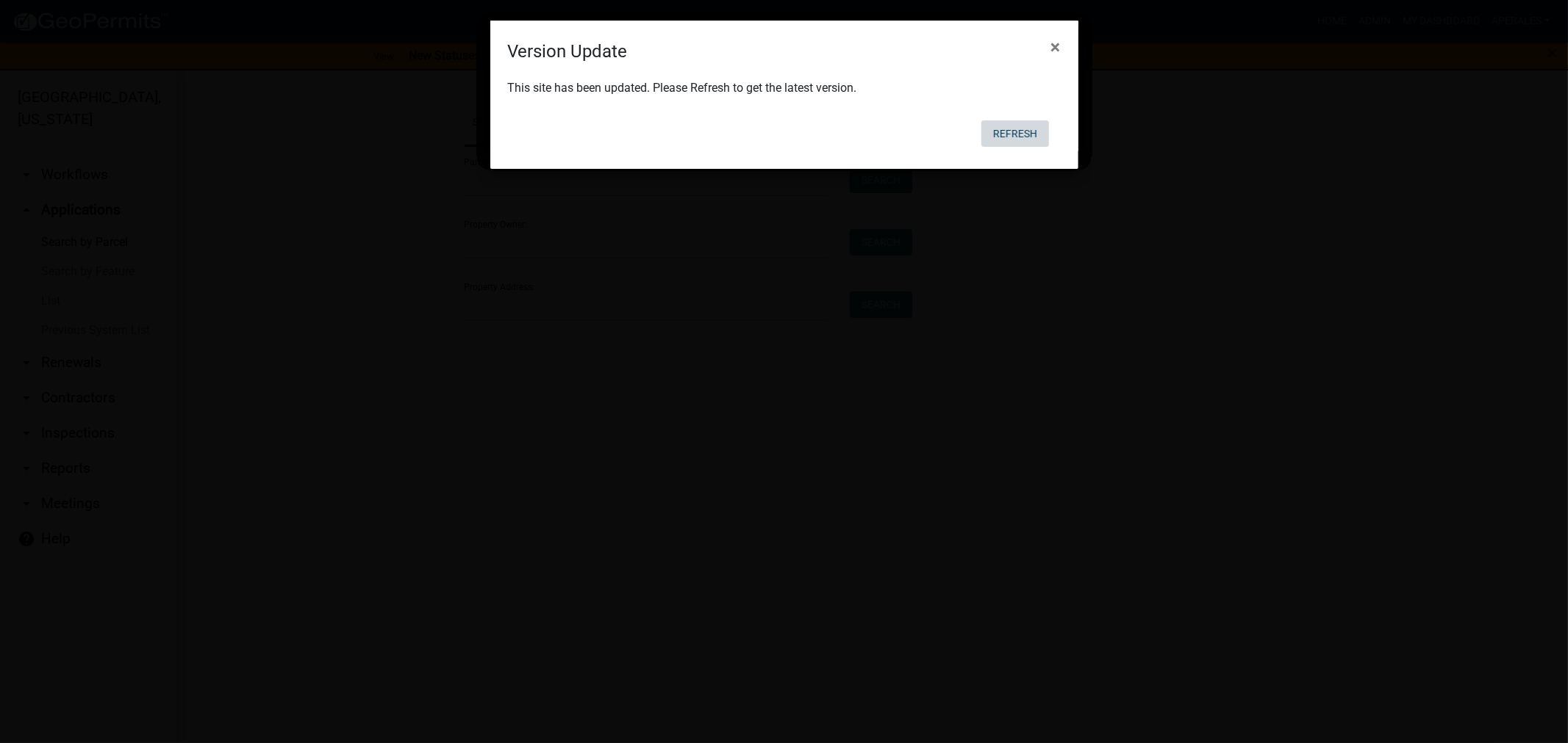
click at [1019, 133] on button "Refresh" at bounding box center [1015, 133] width 68 height 27
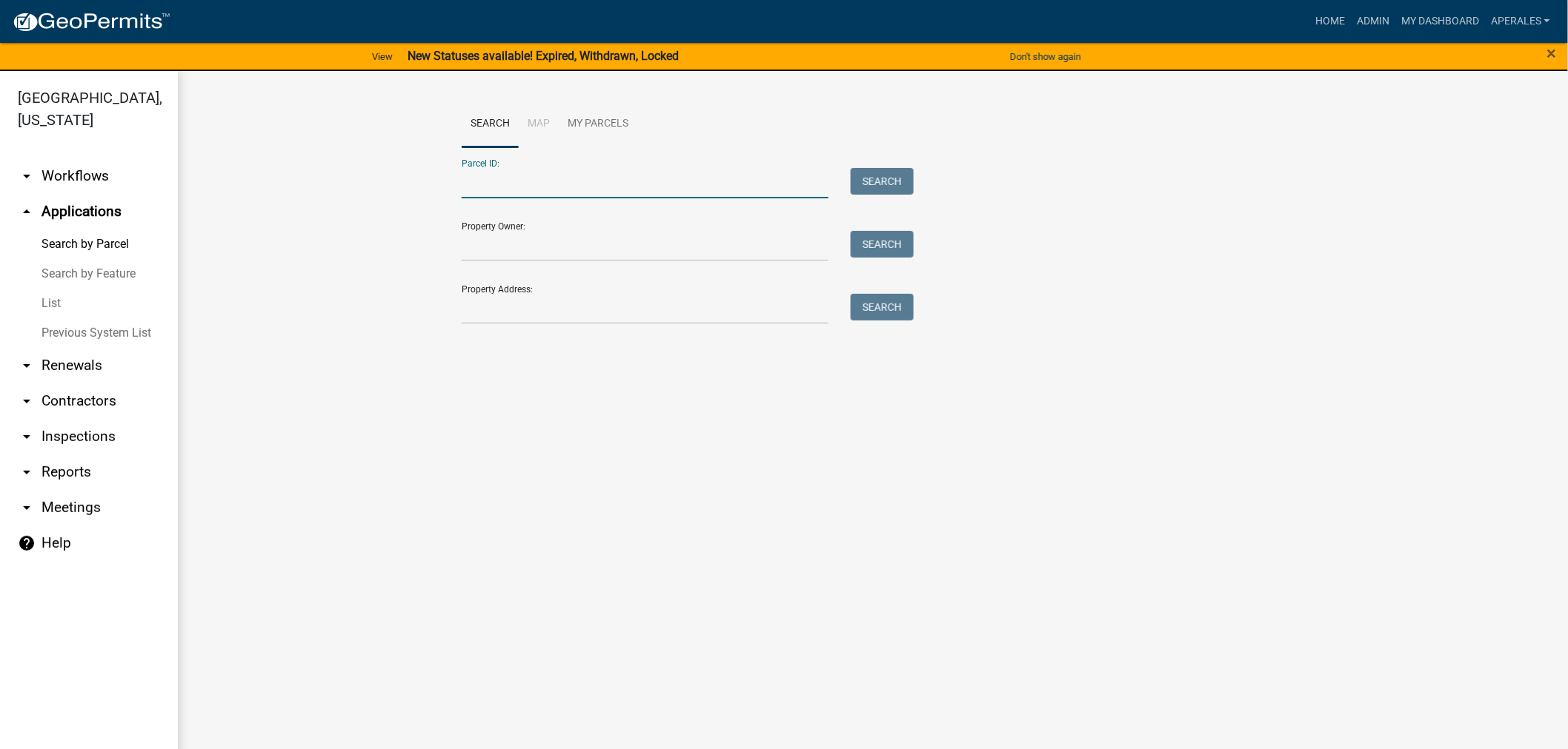
click at [569, 197] on input "Parcel ID:" at bounding box center [644, 183] width 367 height 30
paste input "29000990758000"
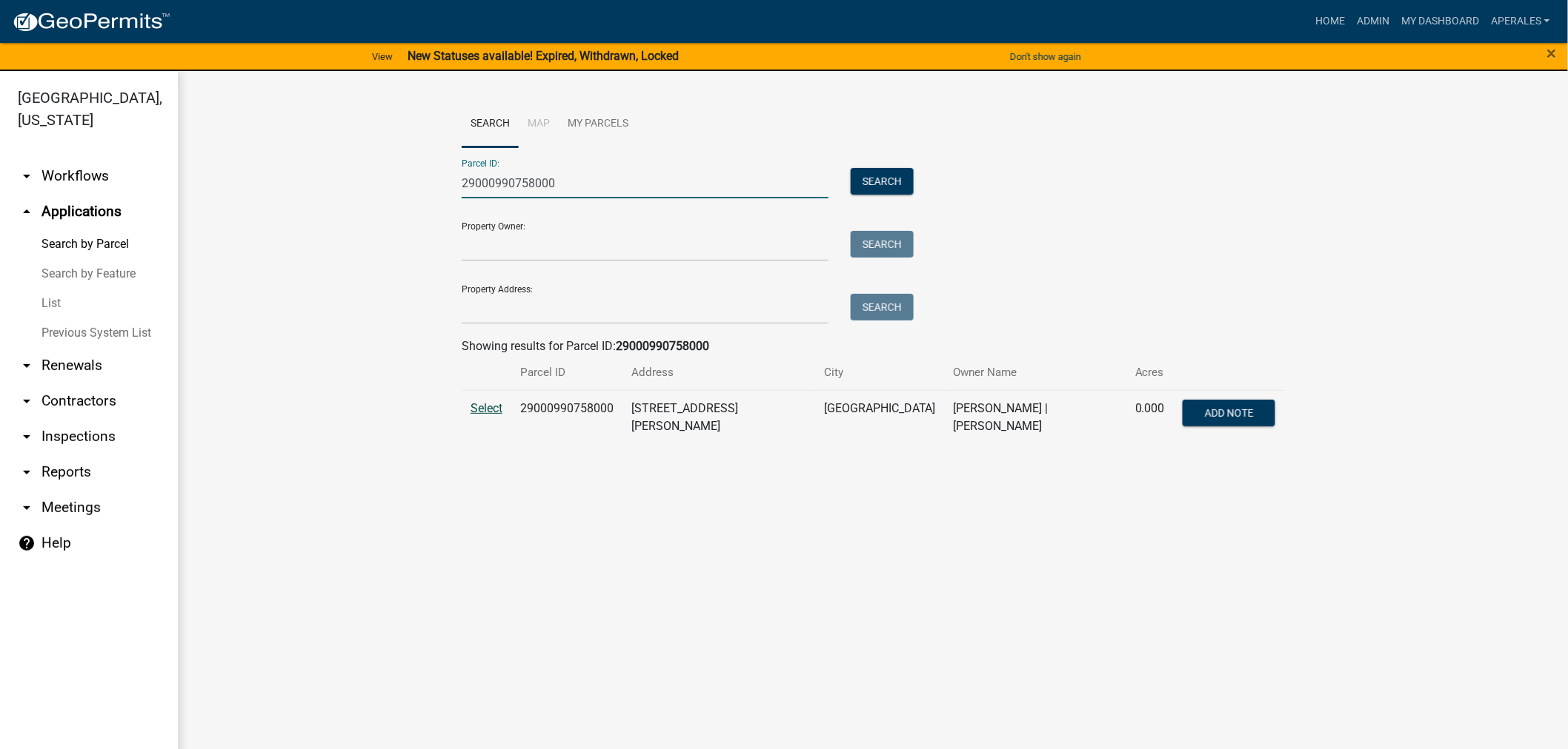
type input "29000990758000"
click at [495, 405] on span "Select" at bounding box center [486, 408] width 31 height 14
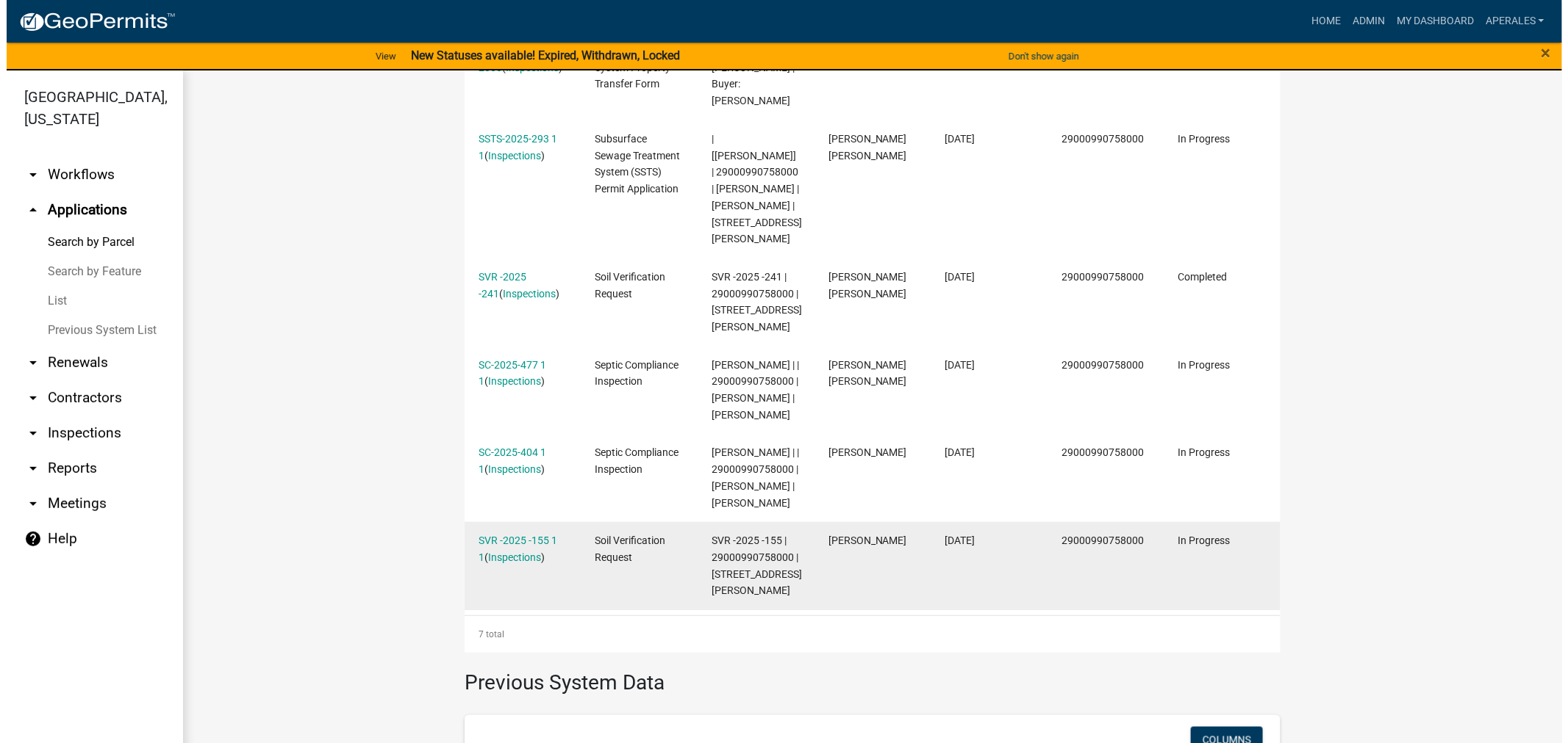
scroll to position [570, 0]
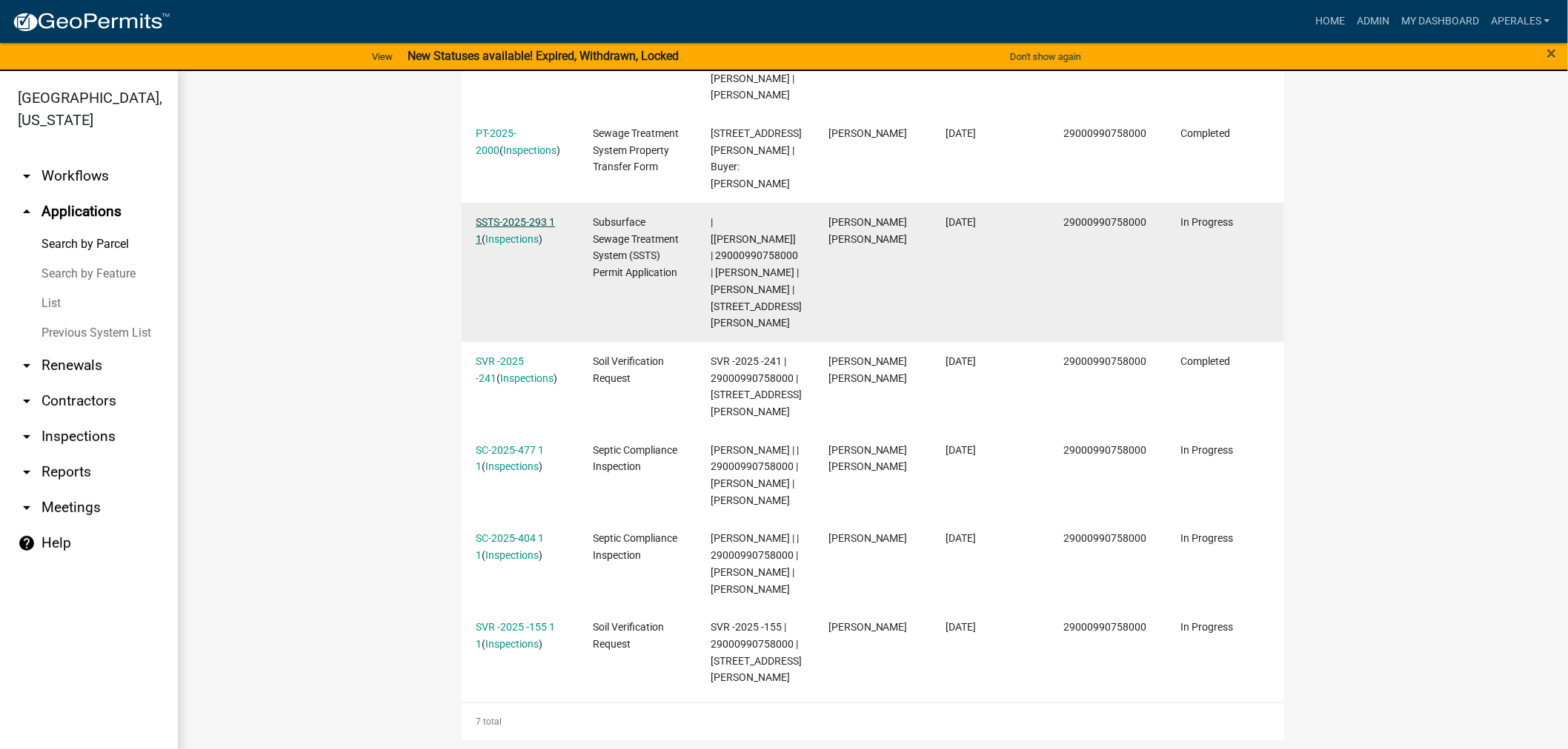
click at [507, 218] on link "SSTS-2025-293 1 1" at bounding box center [515, 231] width 79 height 29
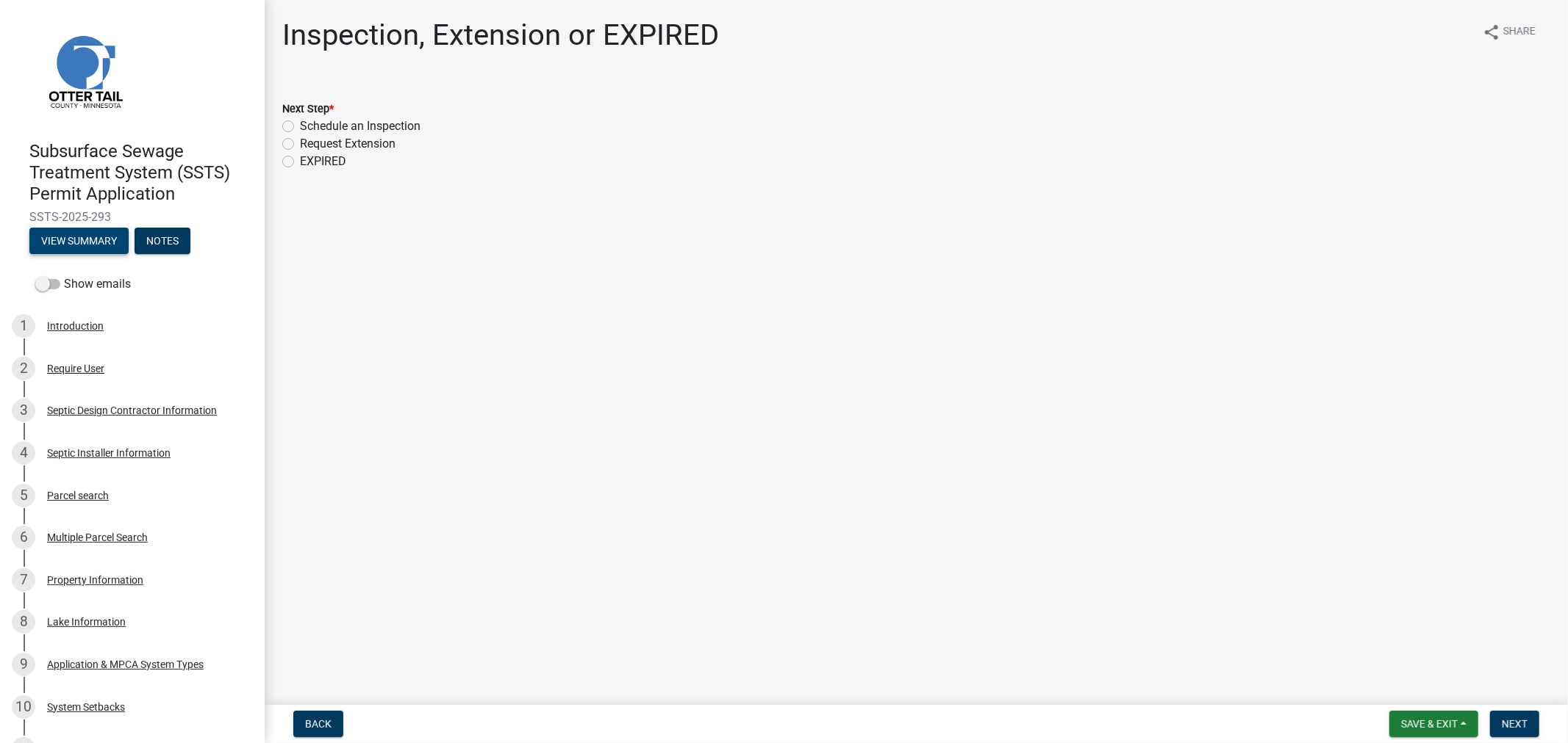
click at [94, 250] on button "View Summary" at bounding box center [78, 241] width 99 height 27
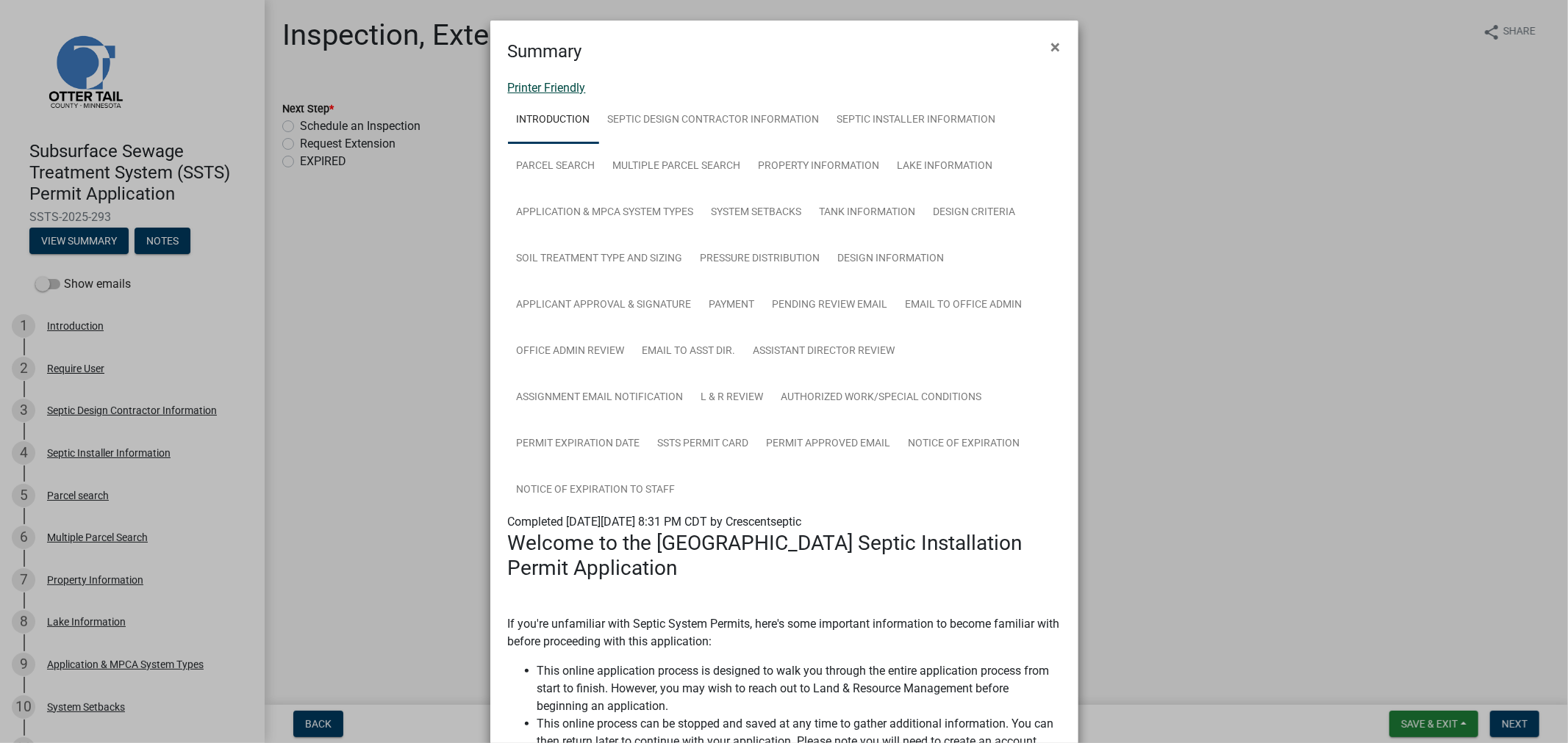
click at [564, 88] on link "Printer Friendly" at bounding box center [546, 88] width 77 height 14
click at [1051, 48] on span "×" at bounding box center [1055, 46] width 10 height 20
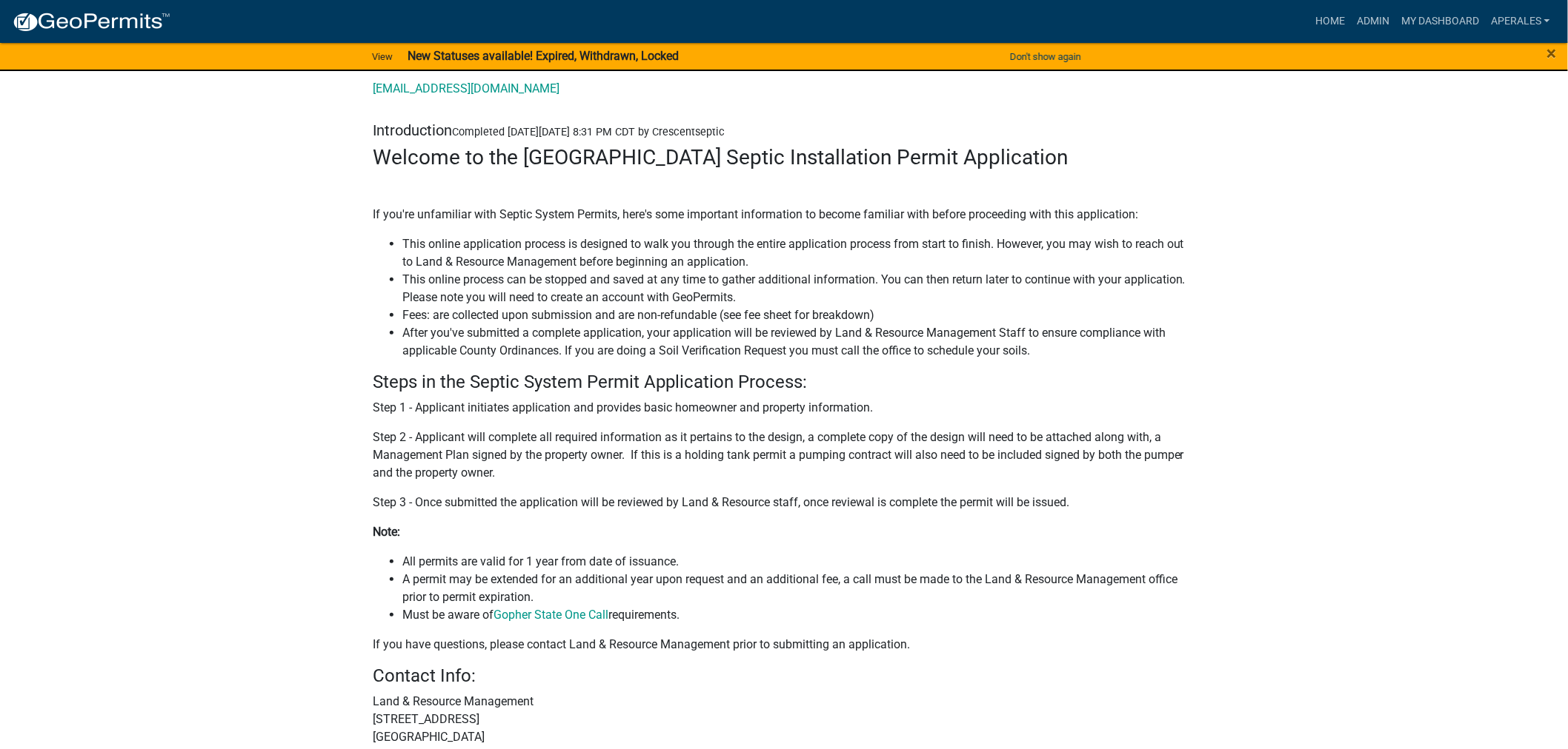
scroll to position [247, 0]
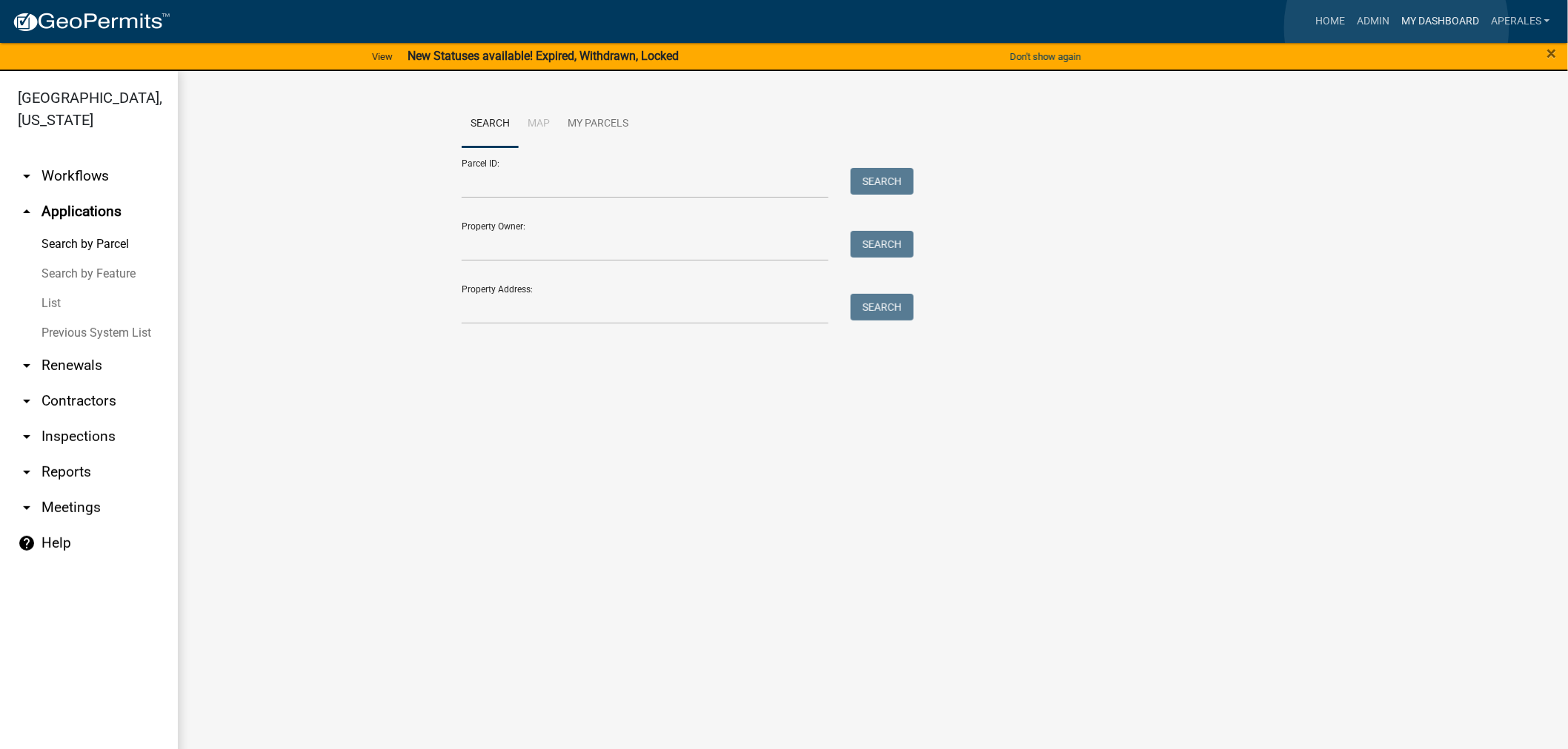
click at [1397, 28] on link "My Dashboard" at bounding box center [1440, 21] width 90 height 28
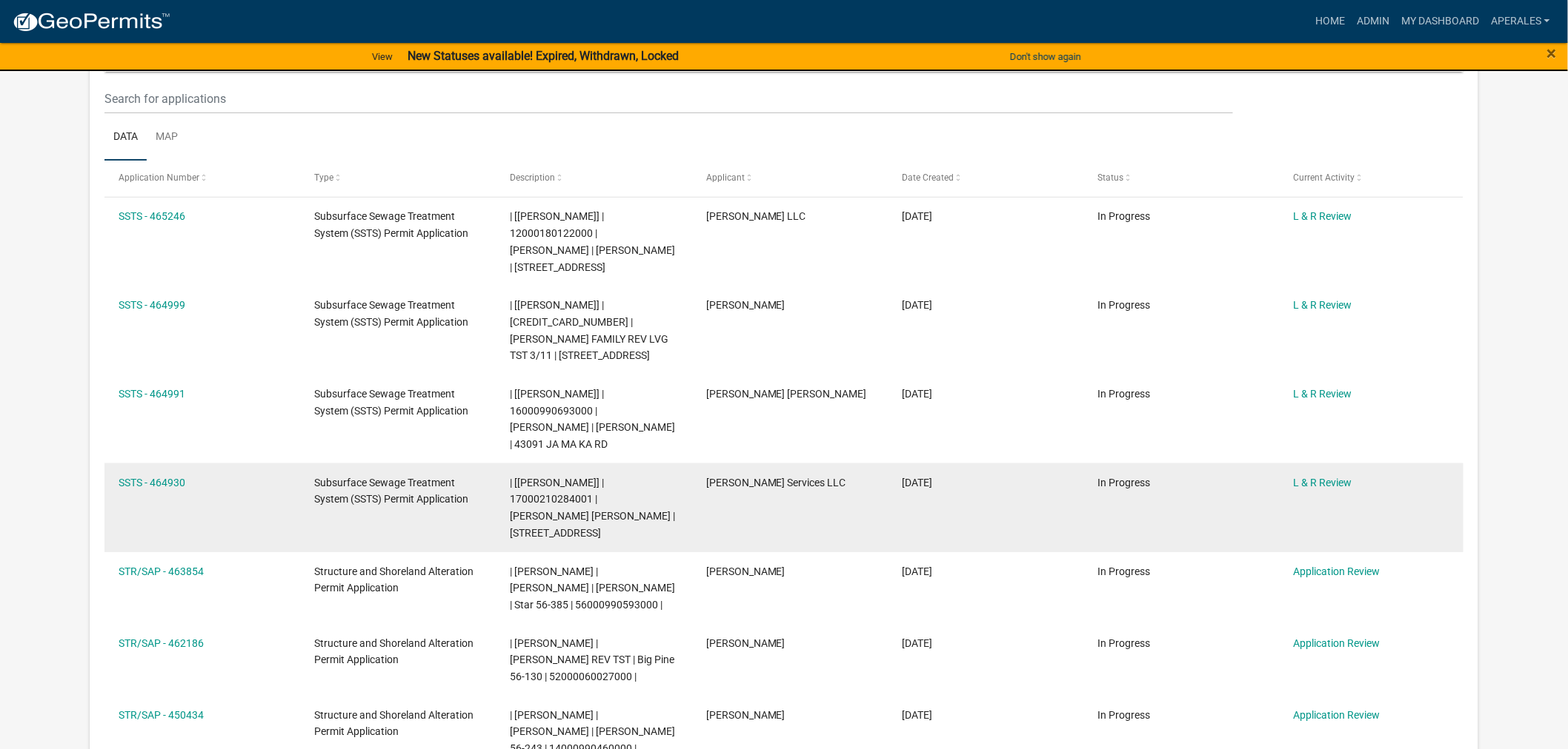
scroll to position [164, 0]
